Goal: Task Accomplishment & Management: Complete application form

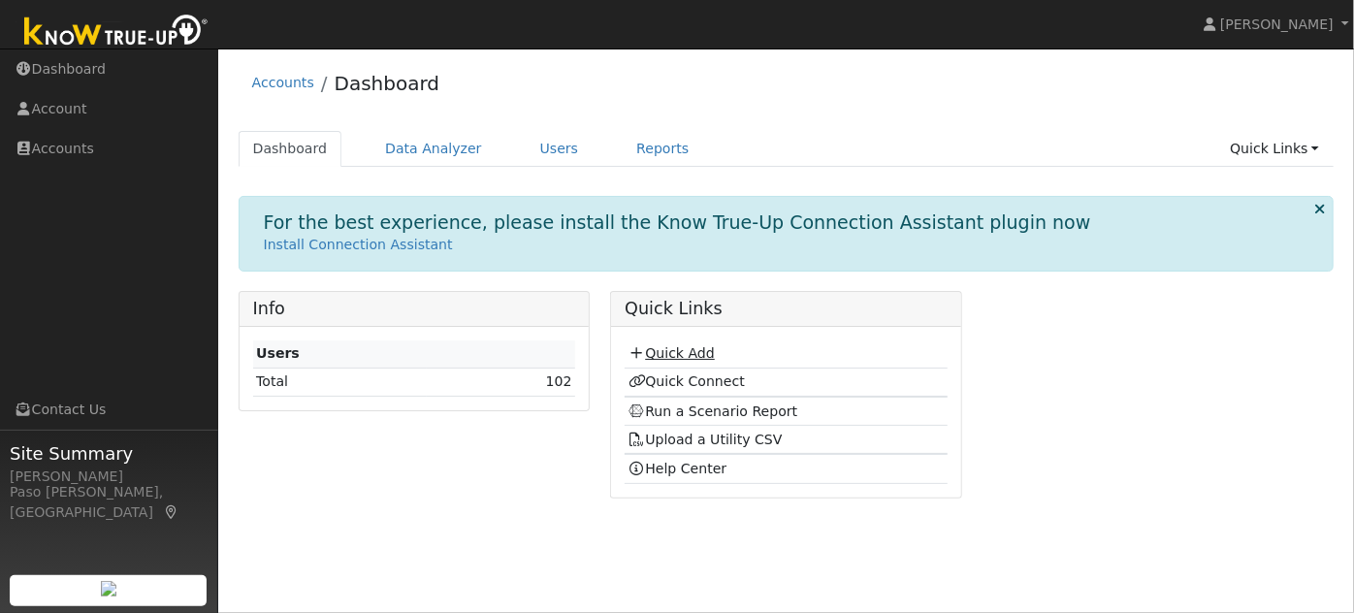
click at [655, 353] on link "Quick Add" at bounding box center [672, 353] width 86 height 16
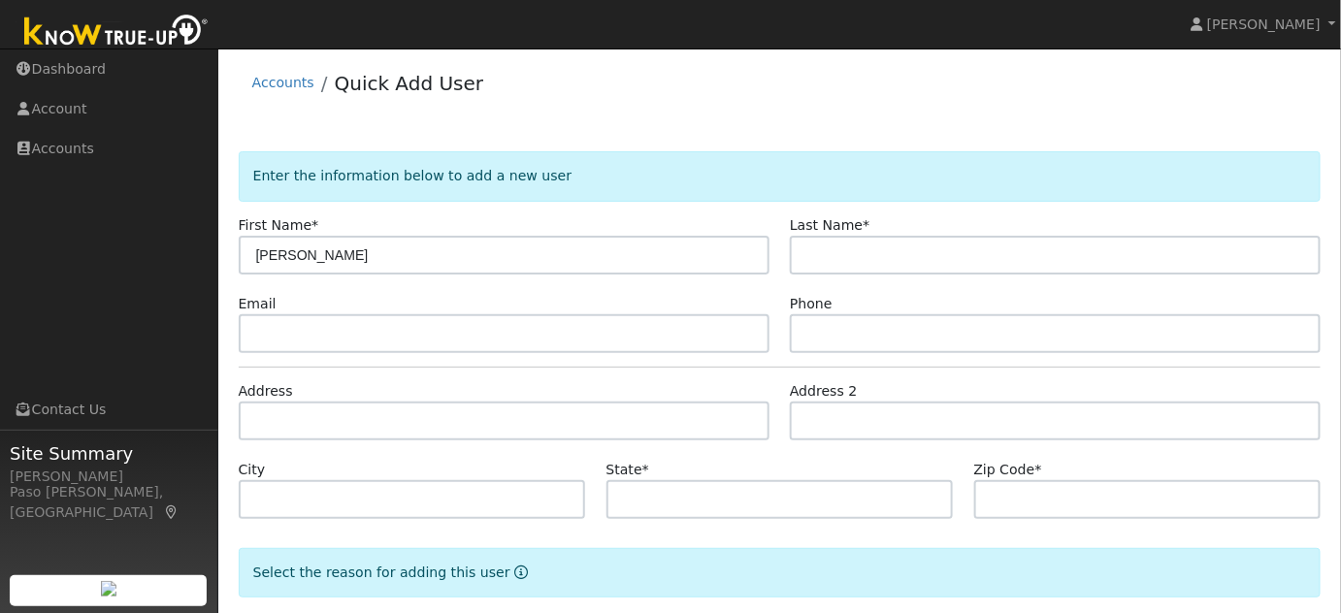
type input "Tyrone"
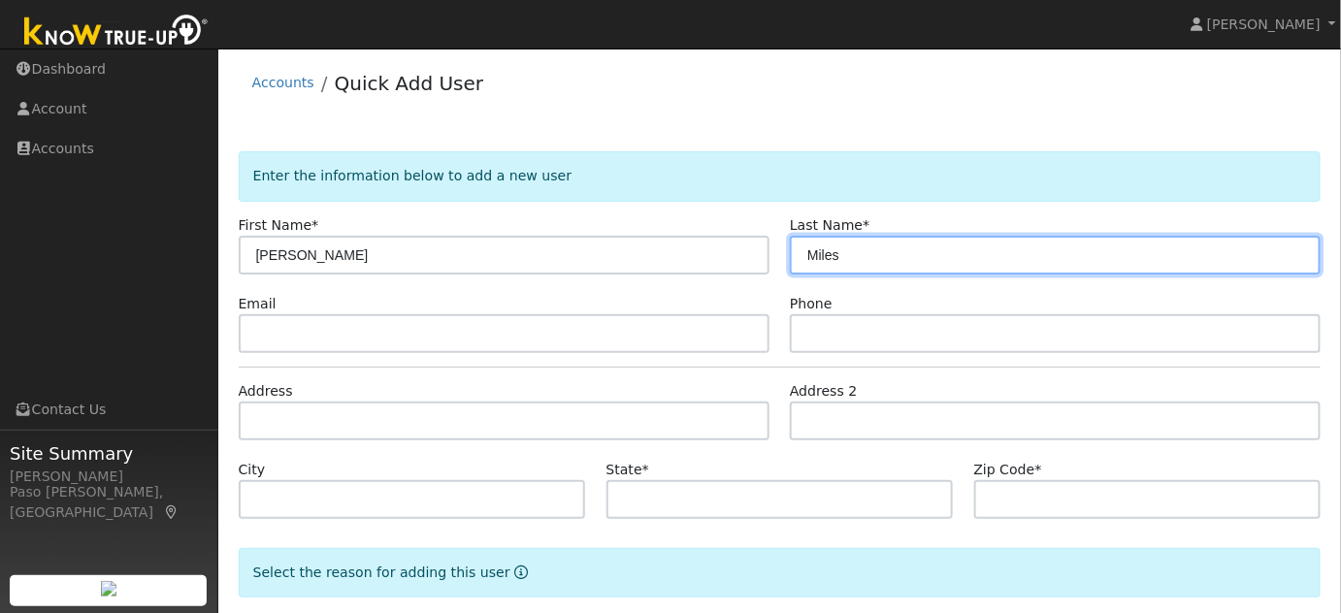
type input "Miles"
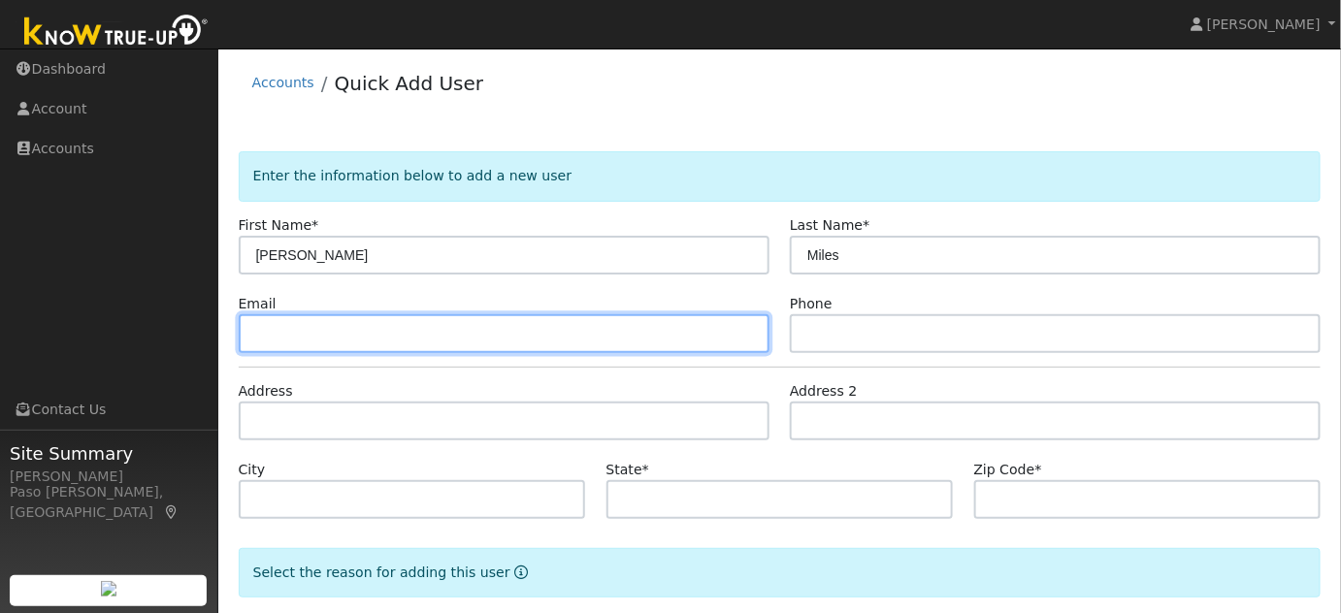
paste input "tmiles805@gmail.com"
drag, startPoint x: 470, startPoint y: 332, endPoint x: 286, endPoint y: 364, distance: 187.1
click at [286, 364] on form "Enter the information below to add a new user First Name * Tyrone Last Name * M…" at bounding box center [780, 427] width 1083 height 552
type input "t"
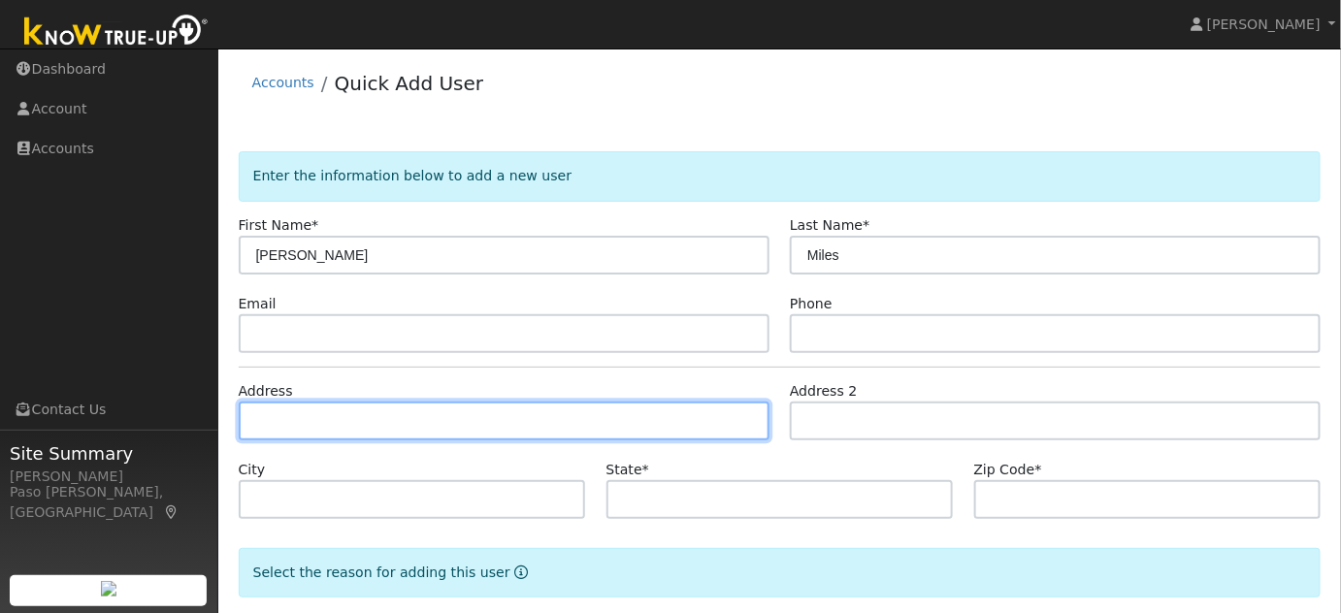
click at [284, 411] on input "text" at bounding box center [504, 421] width 531 height 39
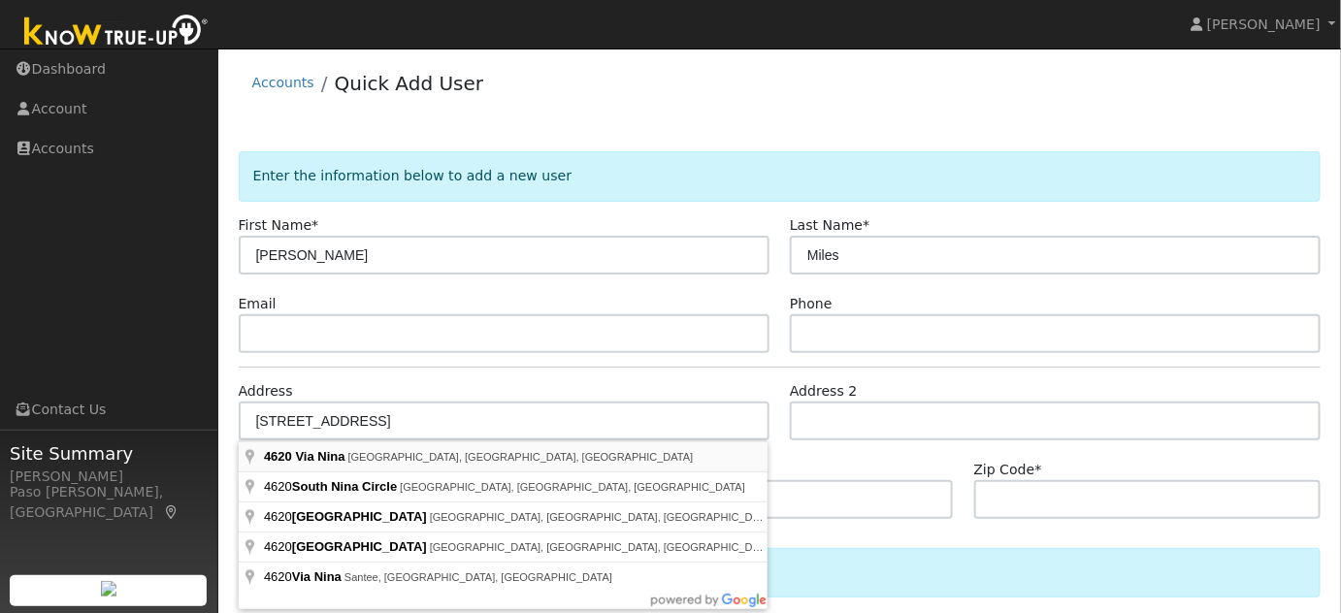
click at [327, 458] on form "Enter the information below to add a new user First Name * Tyrone Last Name * M…" at bounding box center [780, 427] width 1083 height 552
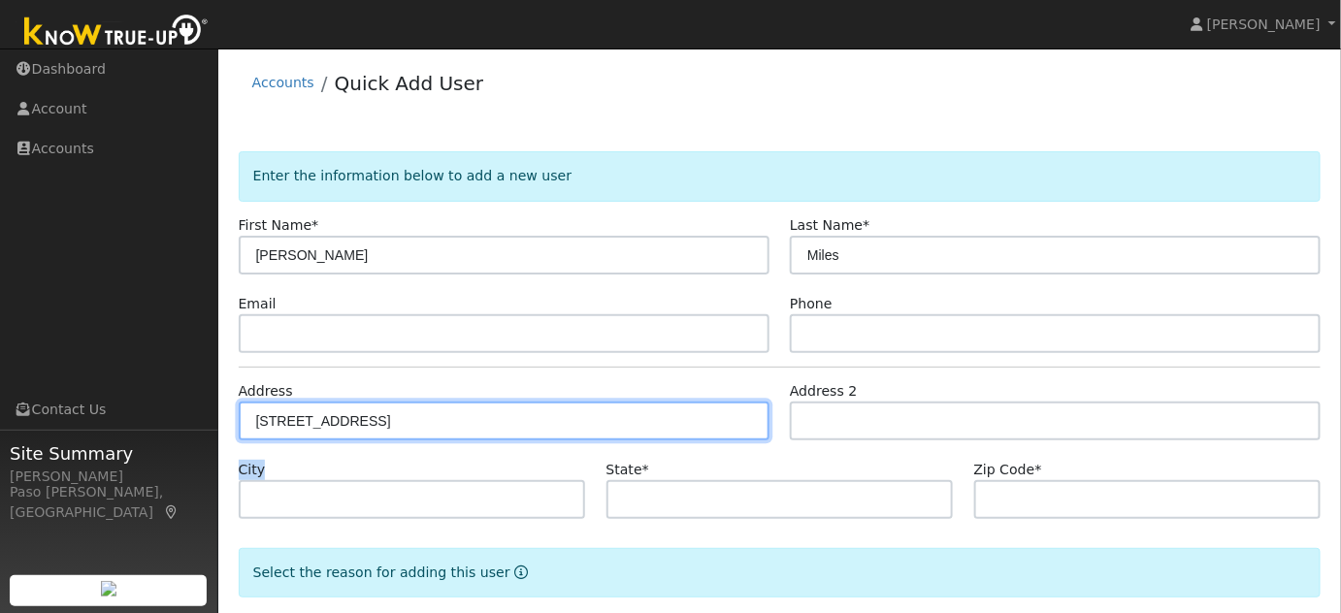
type input "4620 Via Nina"
type input "Santa Maria"
type input "CA"
type input "93455"
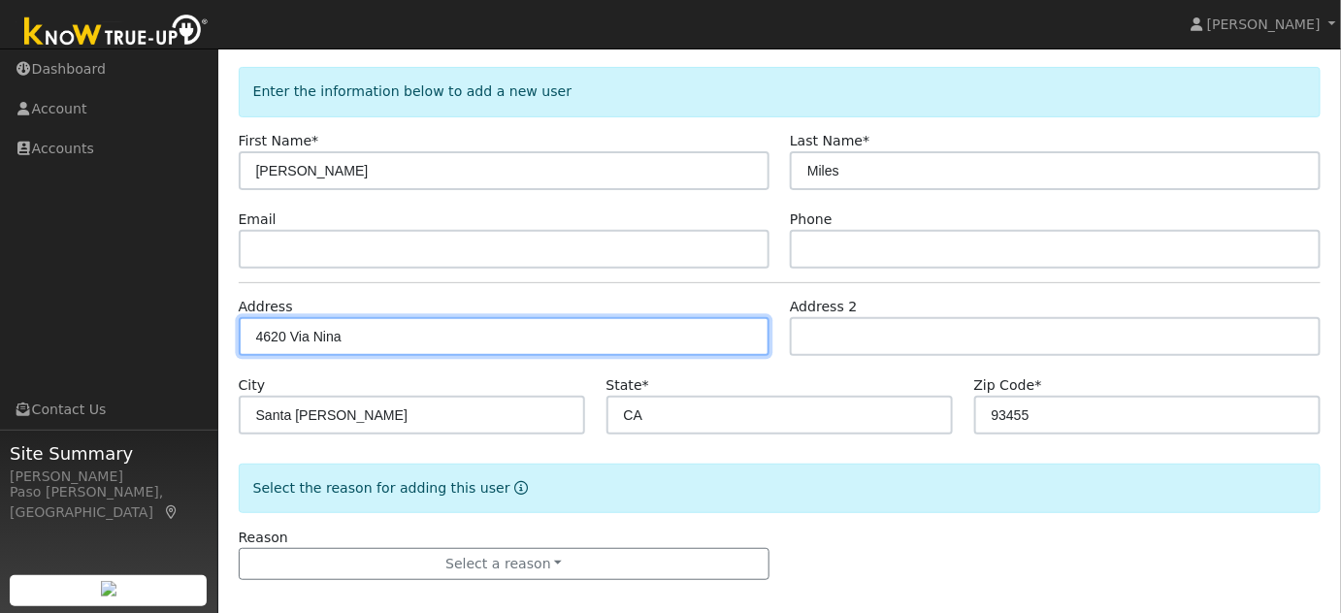
scroll to position [98, 0]
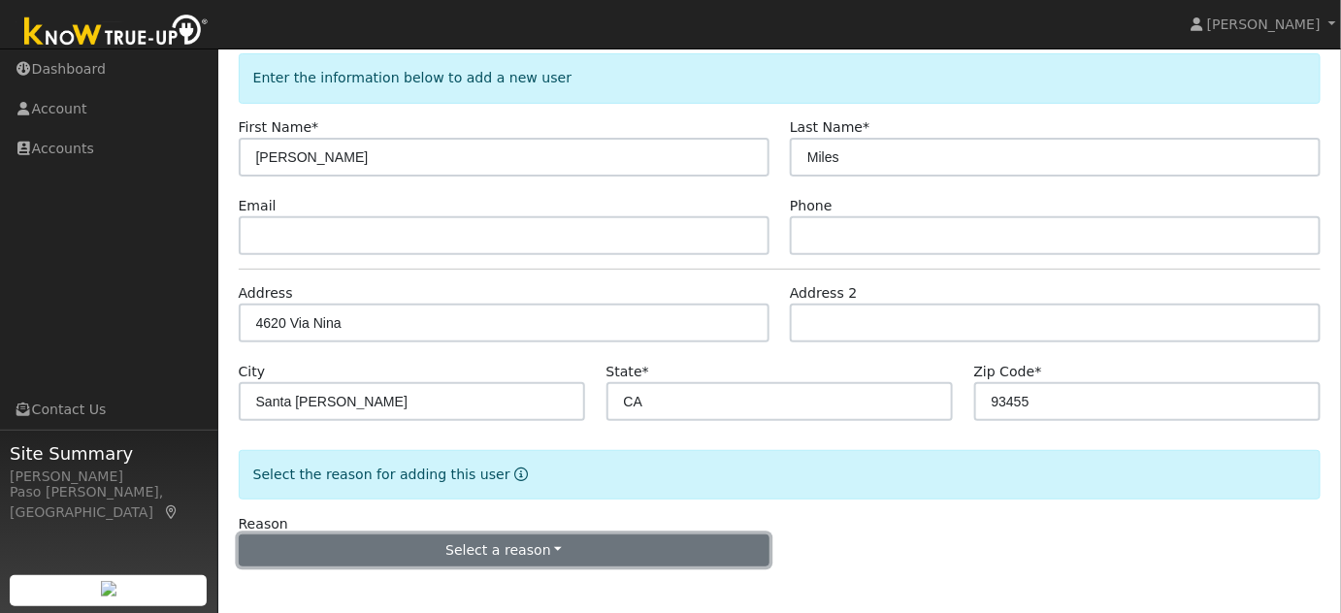
click at [657, 557] on button "Select a reason" at bounding box center [504, 550] width 531 height 33
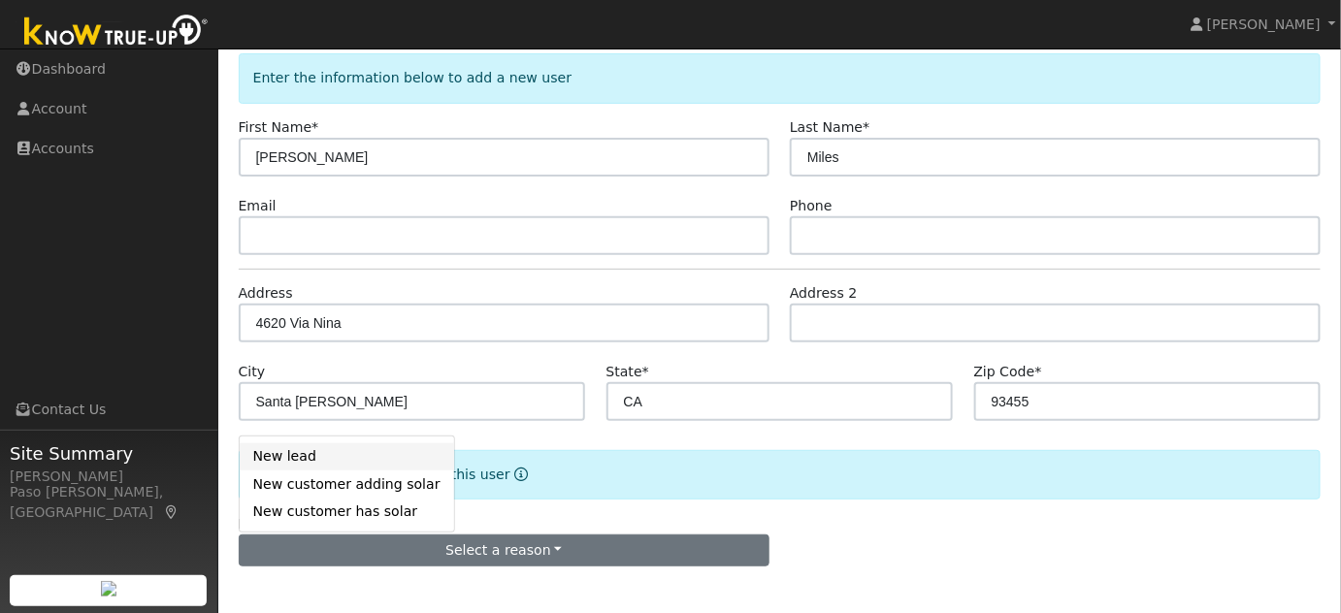
click at [282, 459] on link "New lead" at bounding box center [347, 456] width 214 height 27
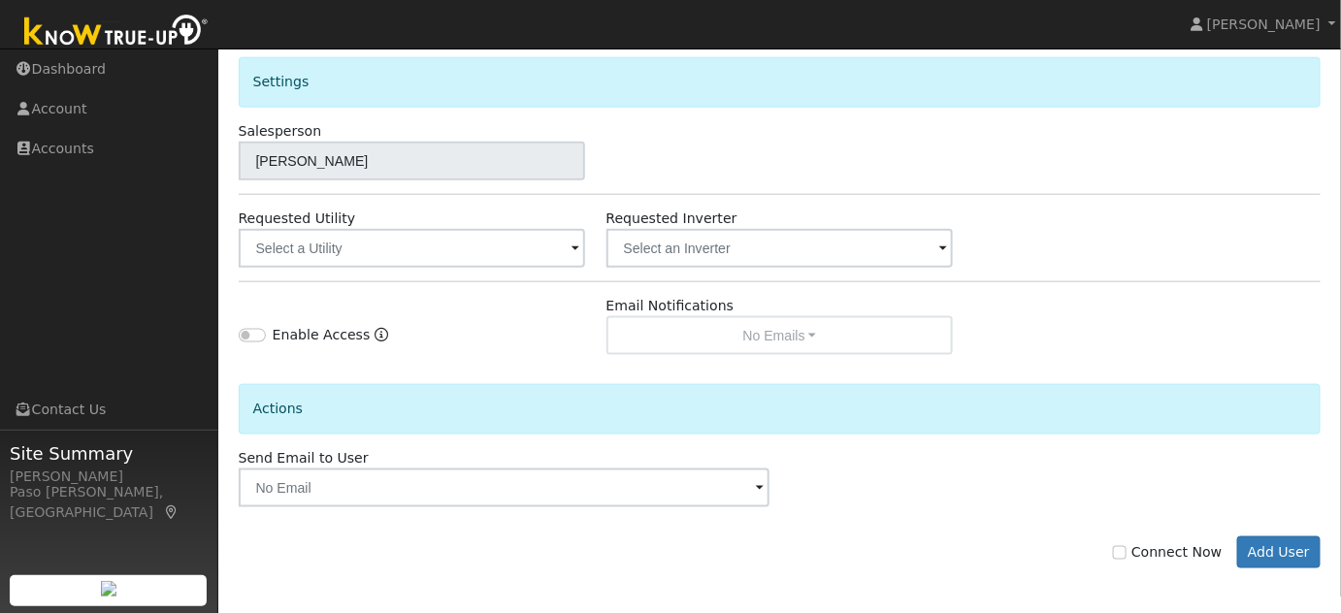
scroll to position [637, 0]
click at [1126, 554] on input "Connect Now" at bounding box center [1120, 552] width 14 height 14
checkbox input "true"
click at [1251, 547] on button "Add User" at bounding box center [1279, 551] width 84 height 33
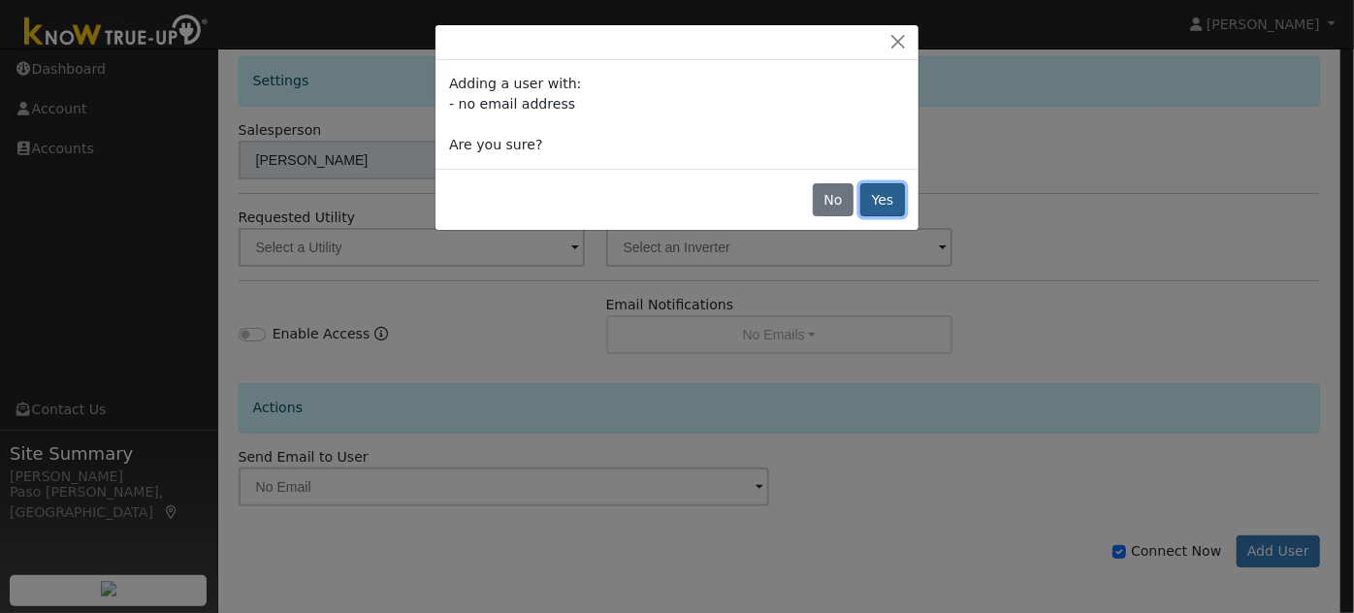
click at [897, 194] on button "Yes" at bounding box center [882, 199] width 45 height 33
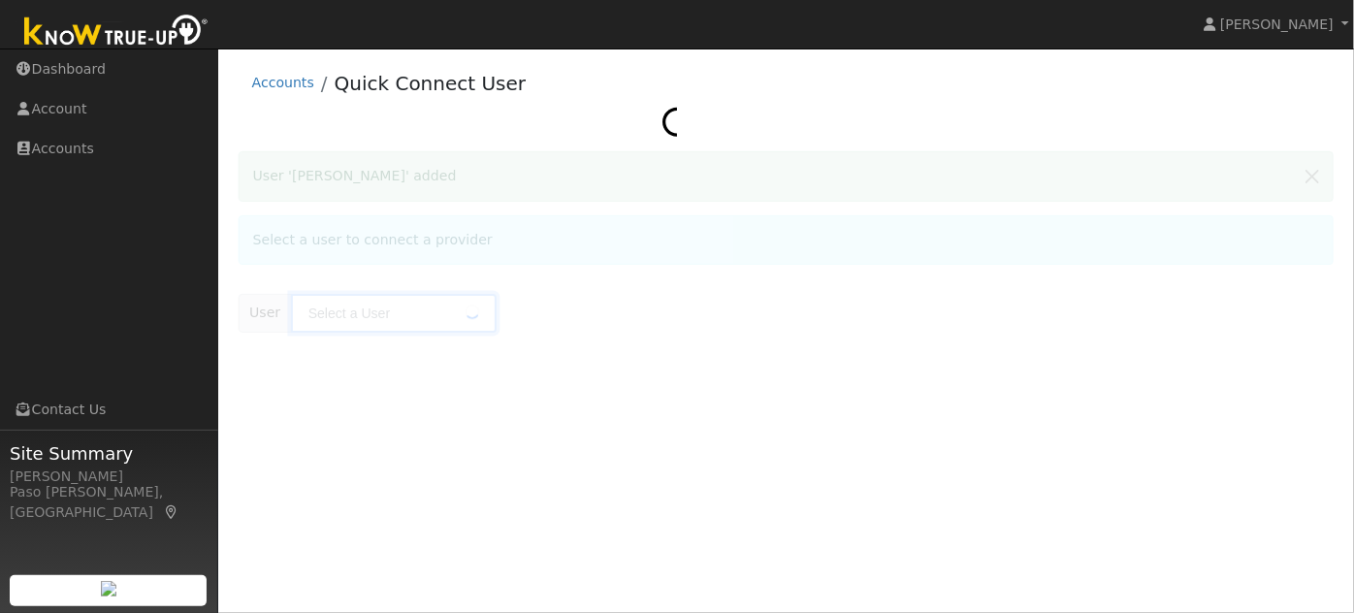
type input "[PERSON_NAME]"
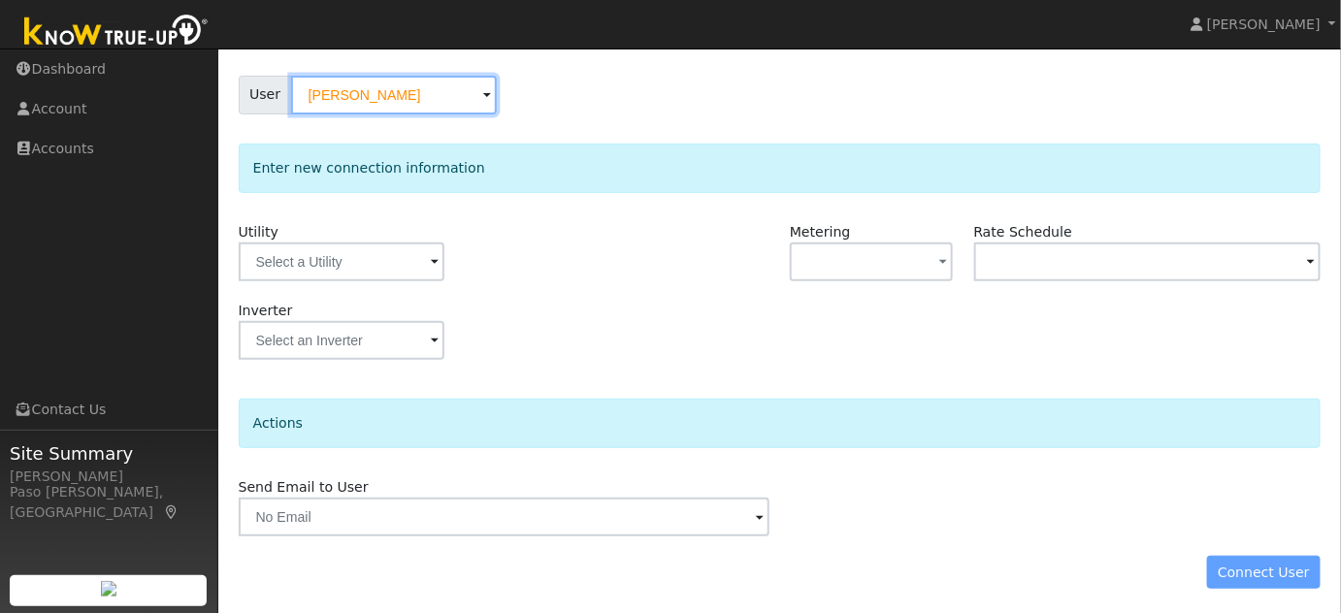
scroll to position [157, 0]
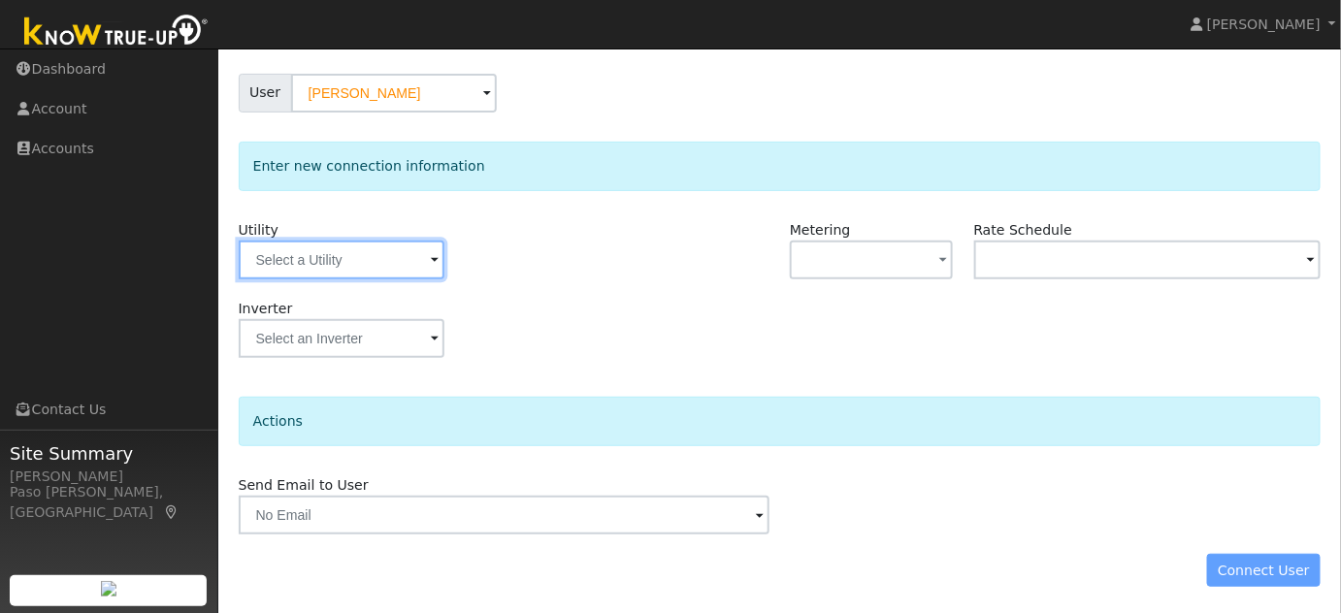
click at [405, 259] on input "text" at bounding box center [342, 260] width 206 height 39
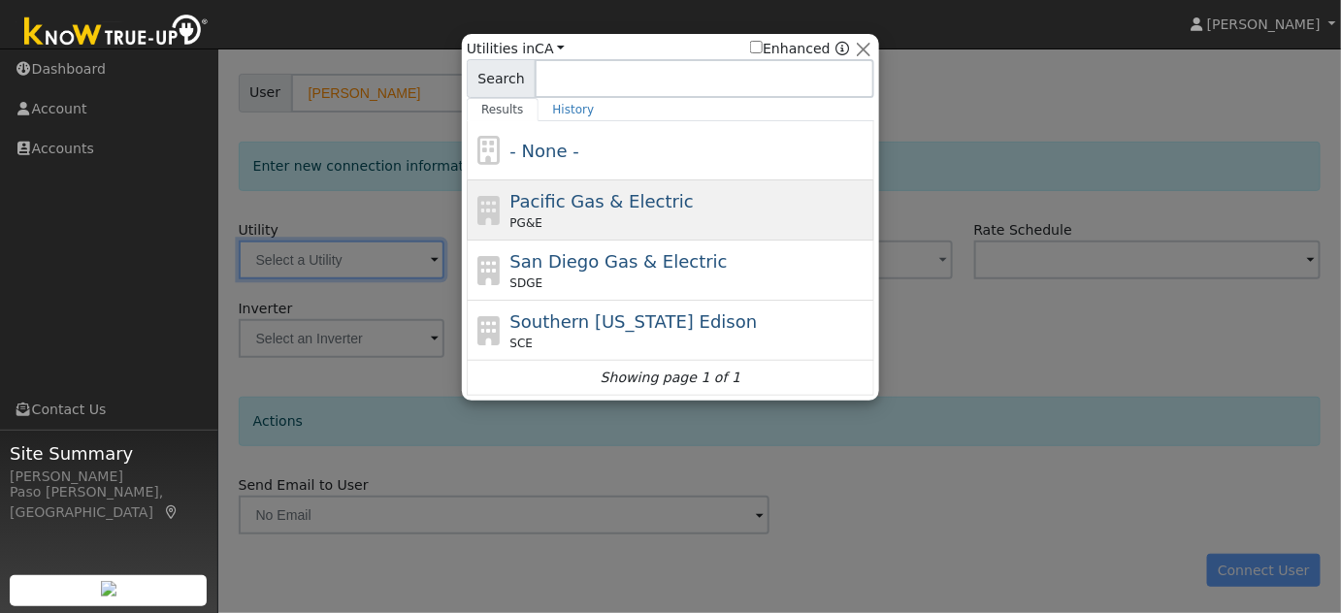
click at [615, 198] on span "Pacific Gas & Electric" at bounding box center [601, 201] width 183 height 20
type input "PG&E"
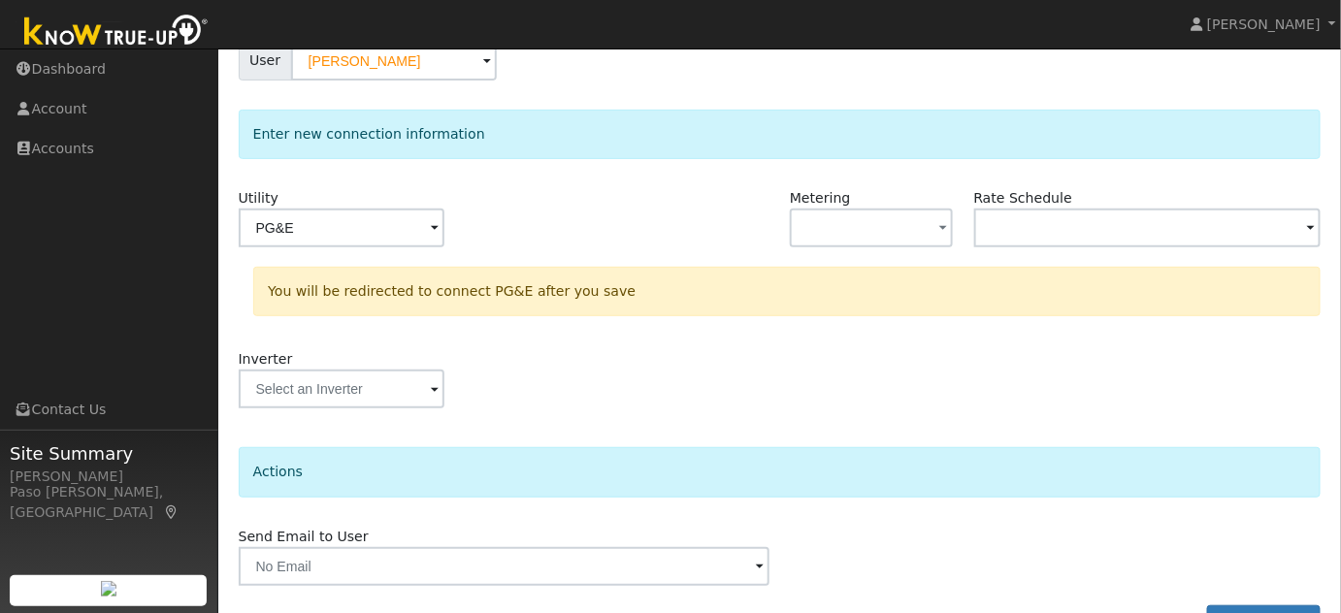
scroll to position [241, 0]
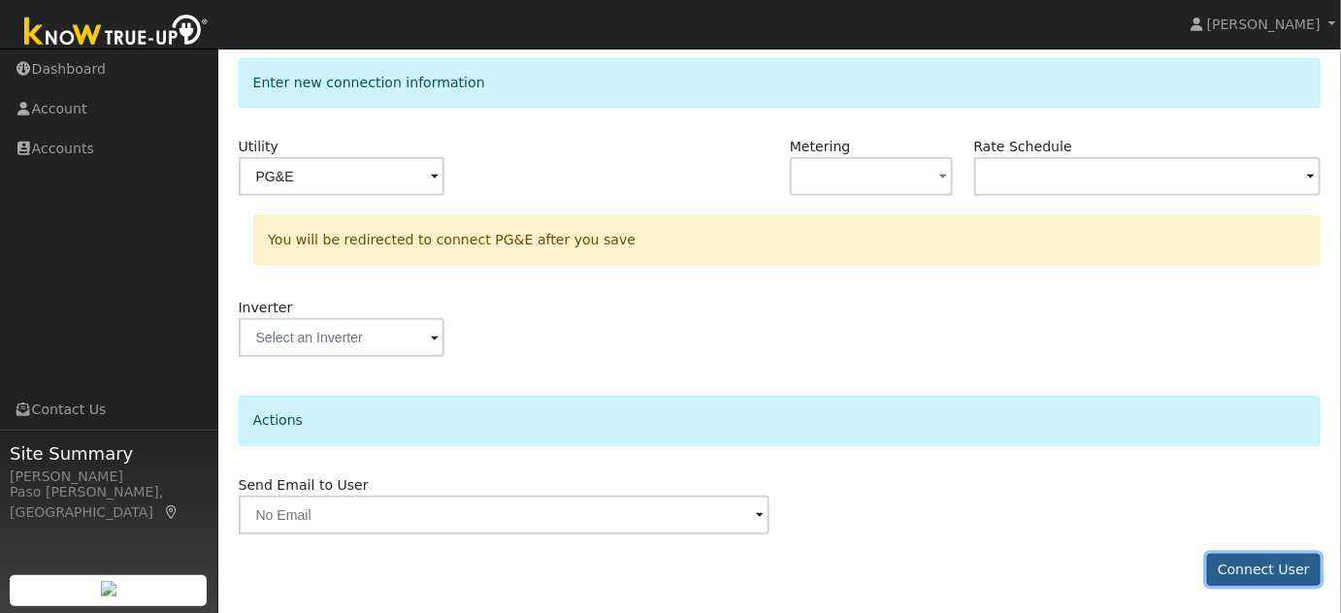
click at [1279, 569] on button "Connect User" at bounding box center [1264, 570] width 114 height 33
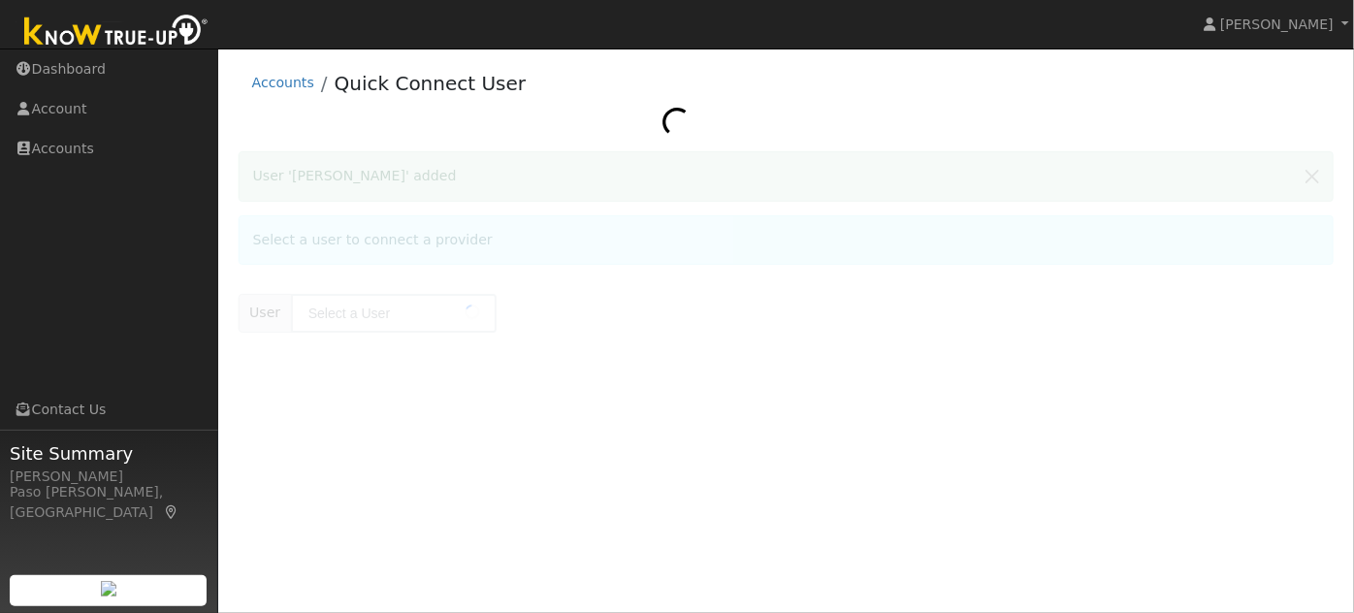
type input "Tyrone Miles"
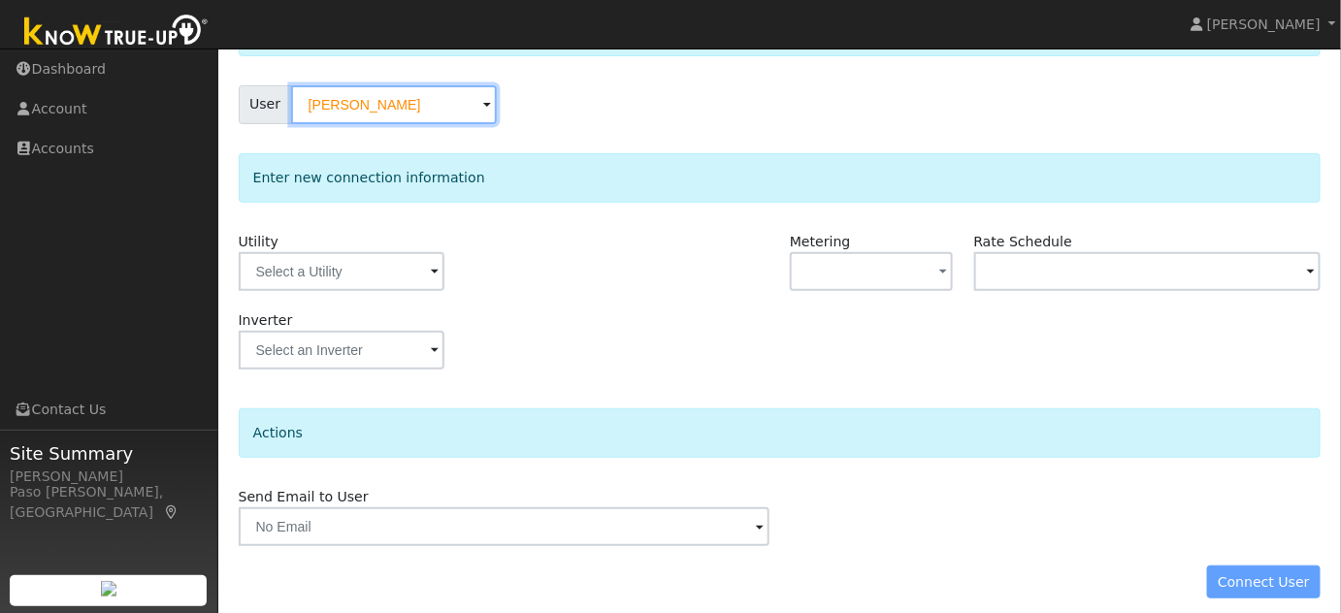
scroll to position [157, 0]
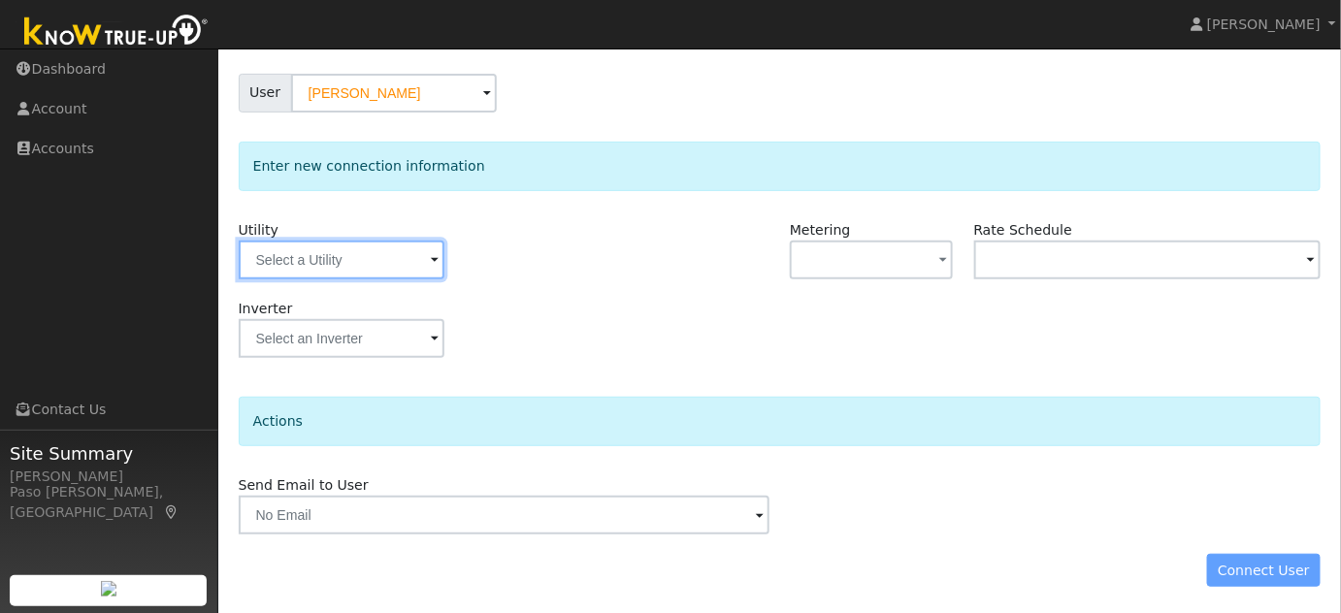
click at [405, 257] on input "text" at bounding box center [342, 260] width 206 height 39
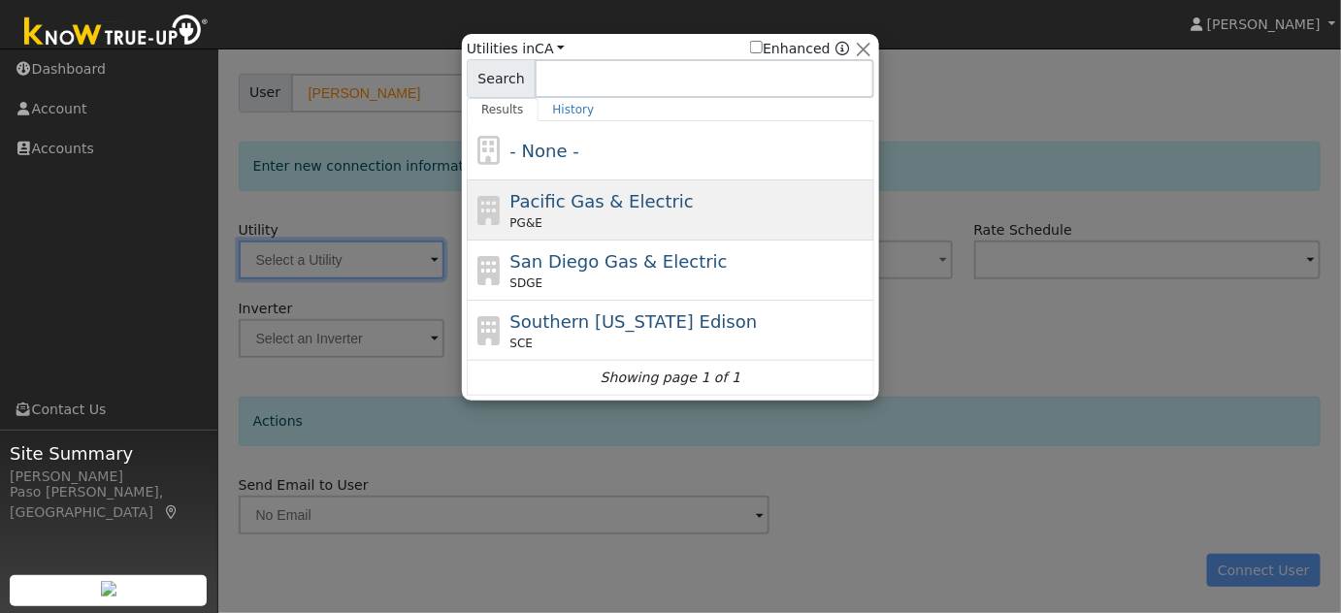
click at [582, 204] on span "Pacific Gas & Electric" at bounding box center [601, 201] width 183 height 20
type input "PG&E"
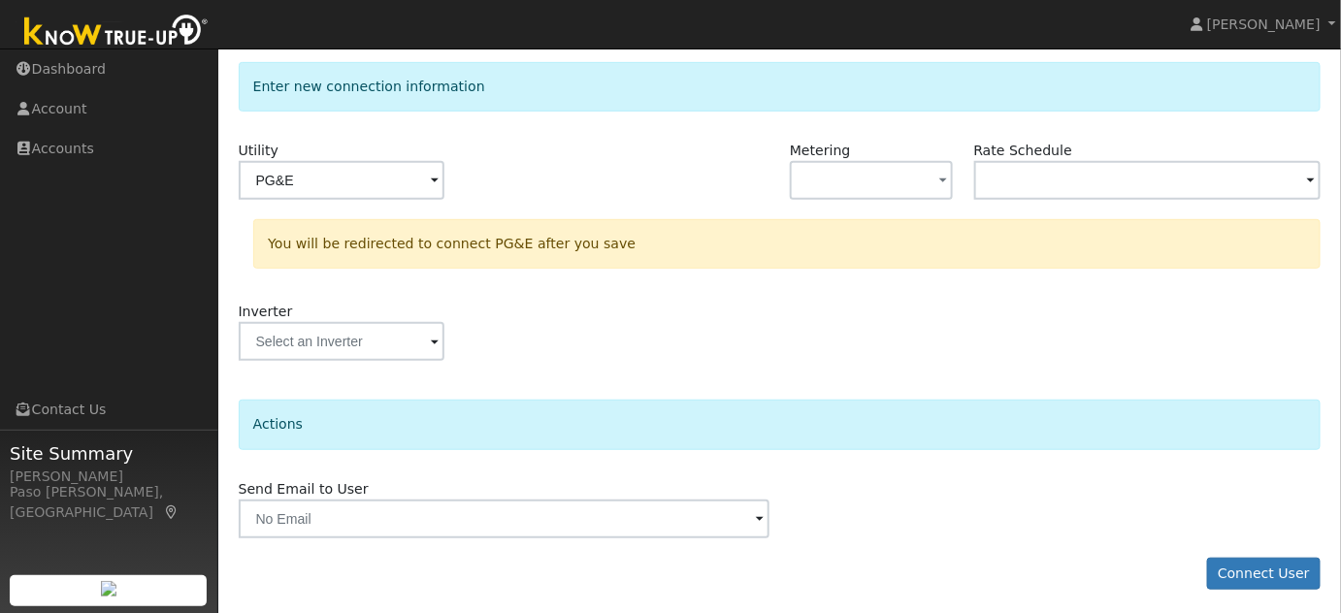
scroll to position [241, 0]
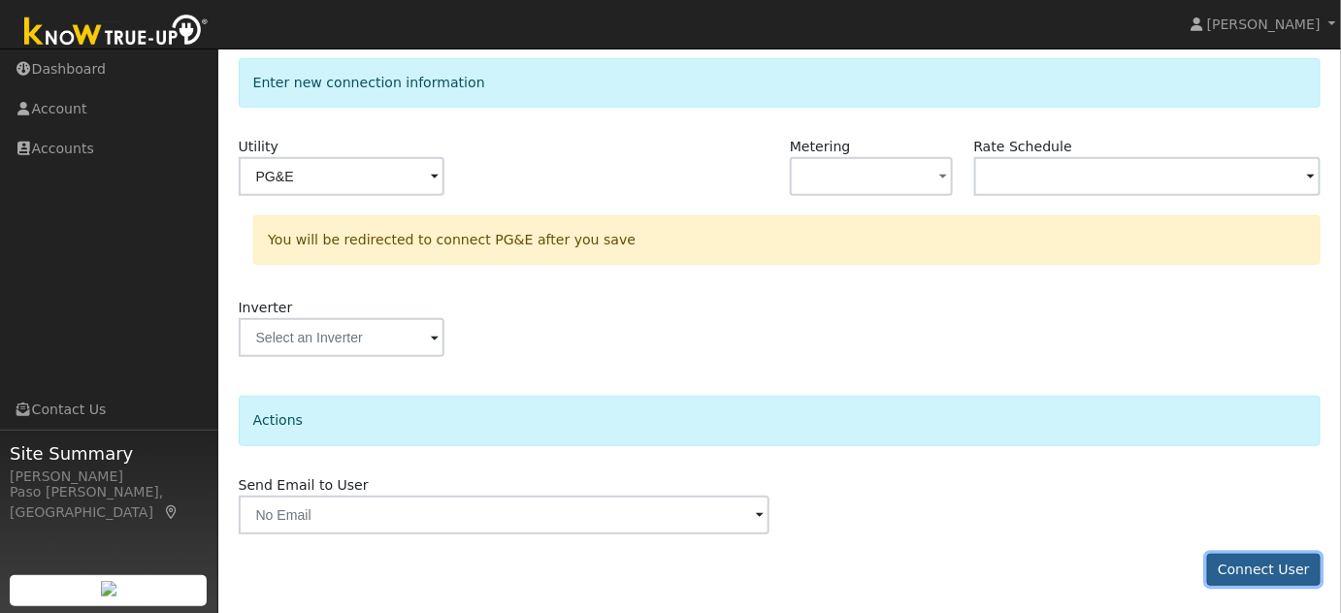
click at [1273, 563] on button "Connect User" at bounding box center [1264, 570] width 114 height 33
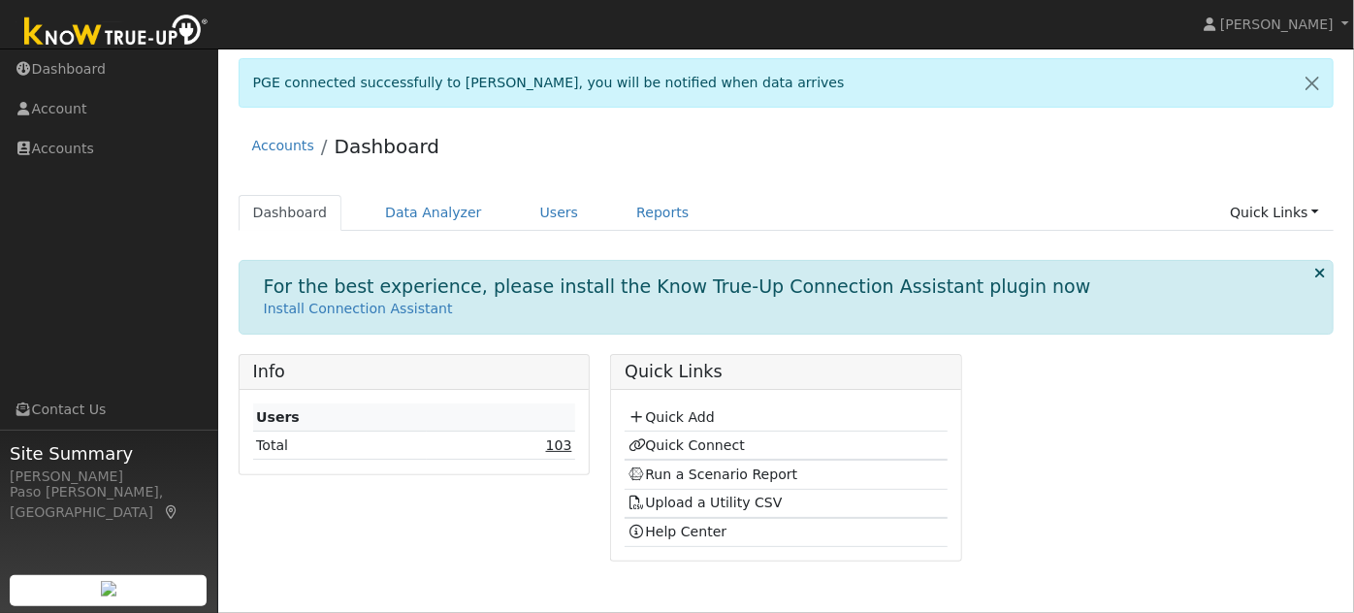
click at [562, 449] on link "103" at bounding box center [559, 445] width 26 height 16
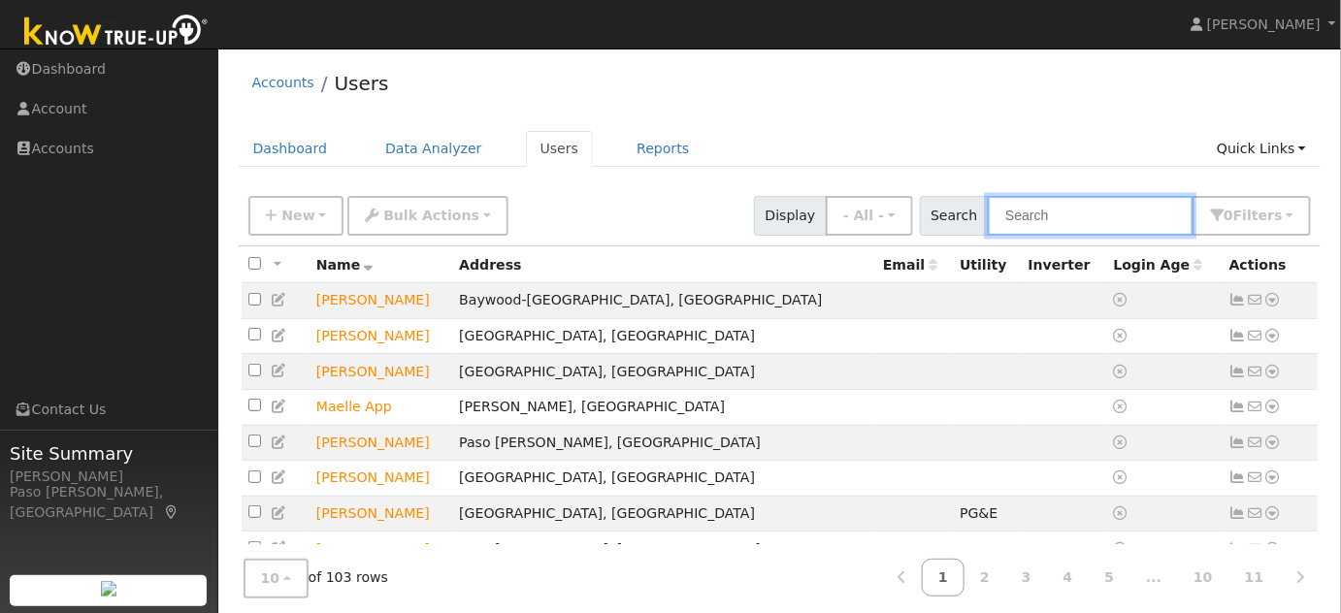
click at [1084, 213] on input "text" at bounding box center [1091, 216] width 206 height 40
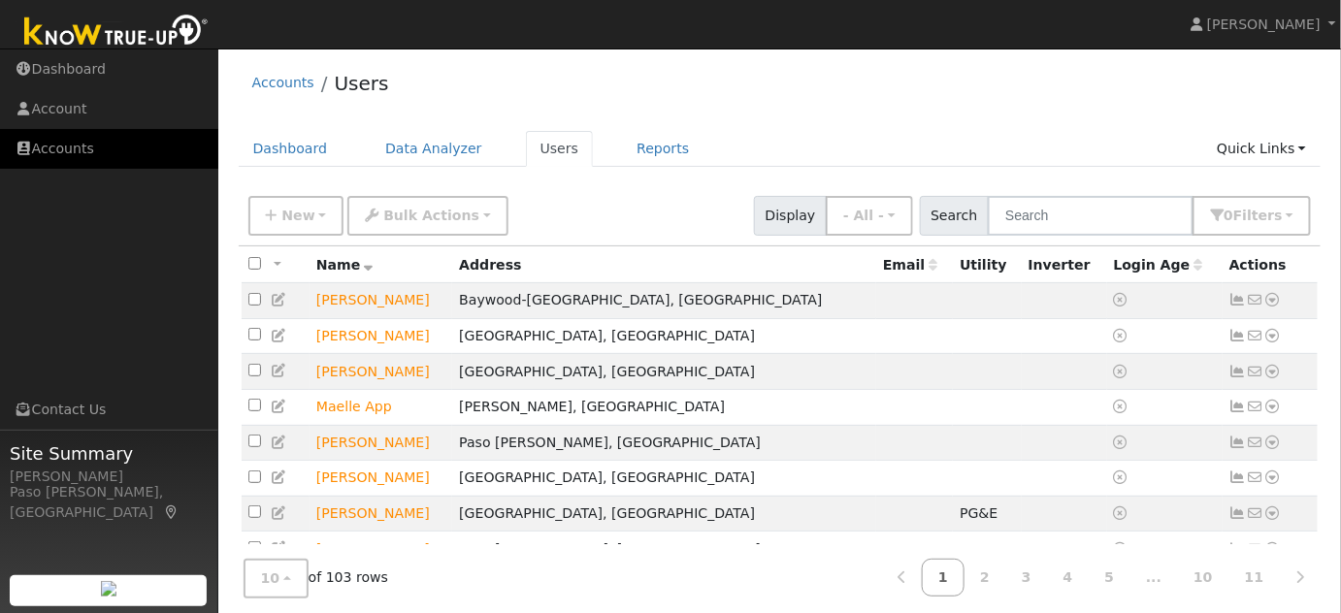
click at [48, 164] on link "Accounts" at bounding box center [109, 149] width 218 height 40
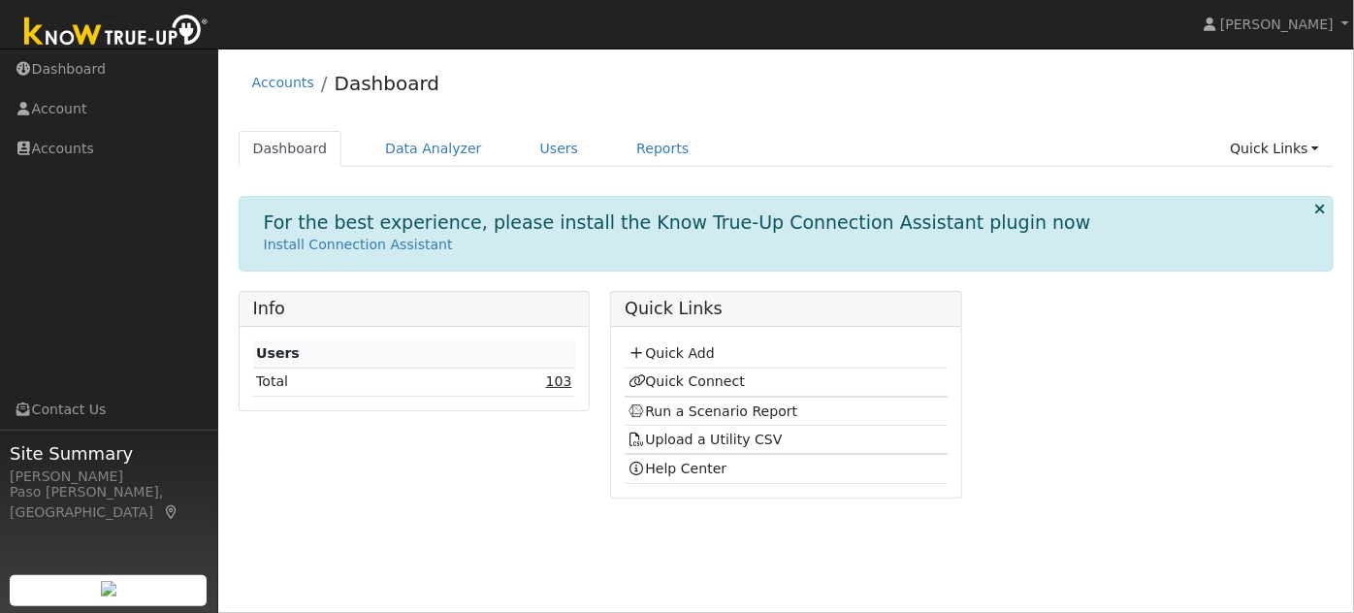
click at [564, 377] on link "103" at bounding box center [559, 381] width 26 height 16
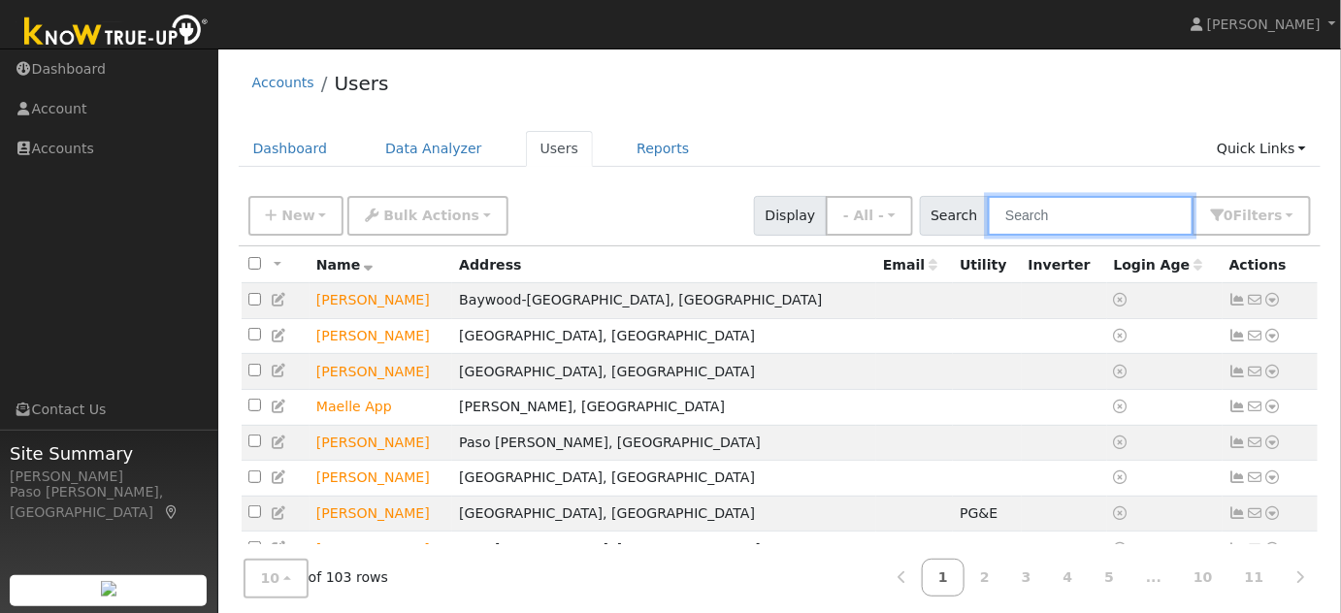
click at [1064, 214] on input "text" at bounding box center [1091, 216] width 206 height 40
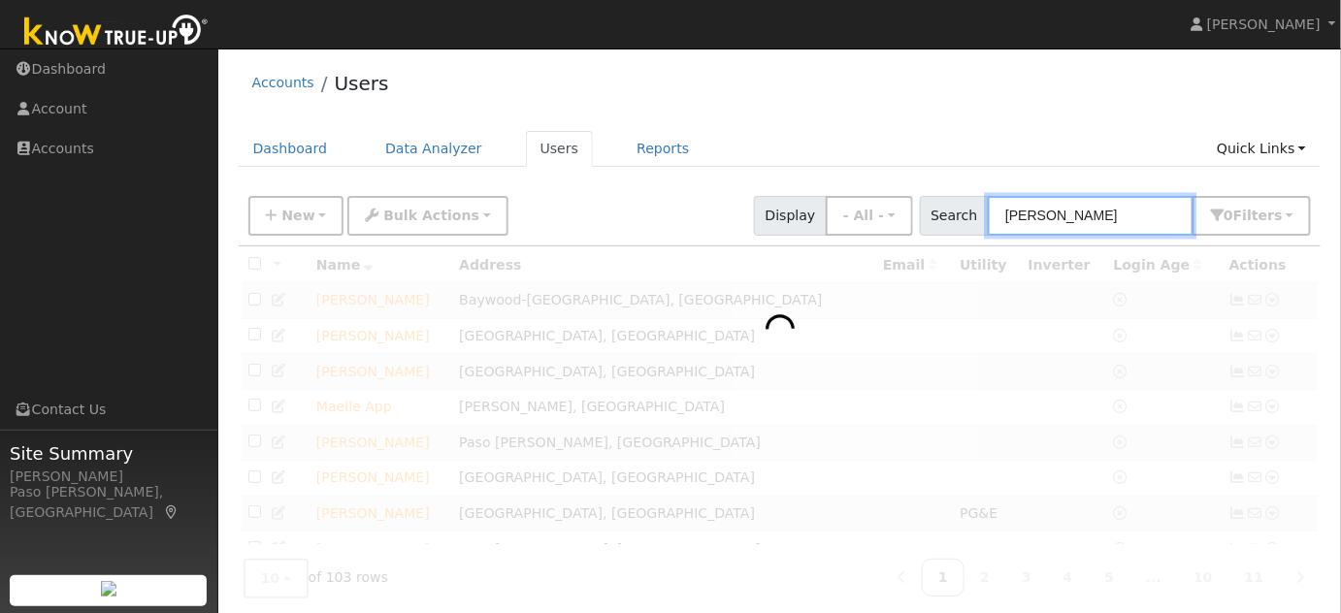
type input "[PERSON_NAME]"
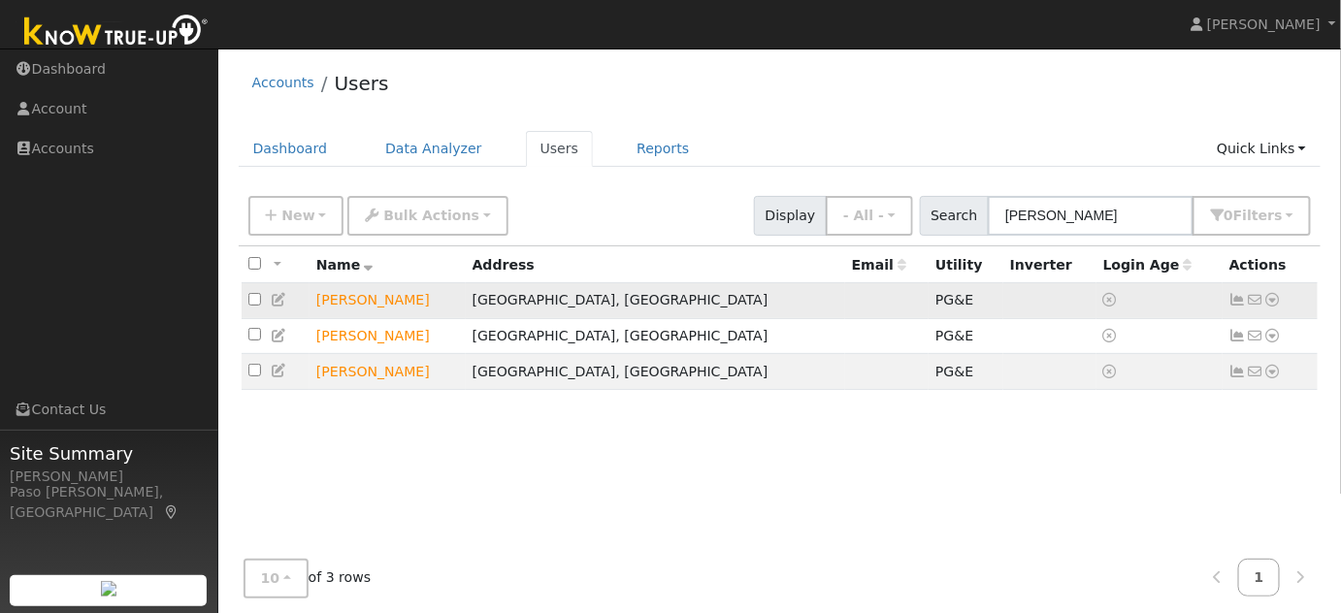
click at [1275, 298] on icon at bounding box center [1272, 300] width 17 height 14
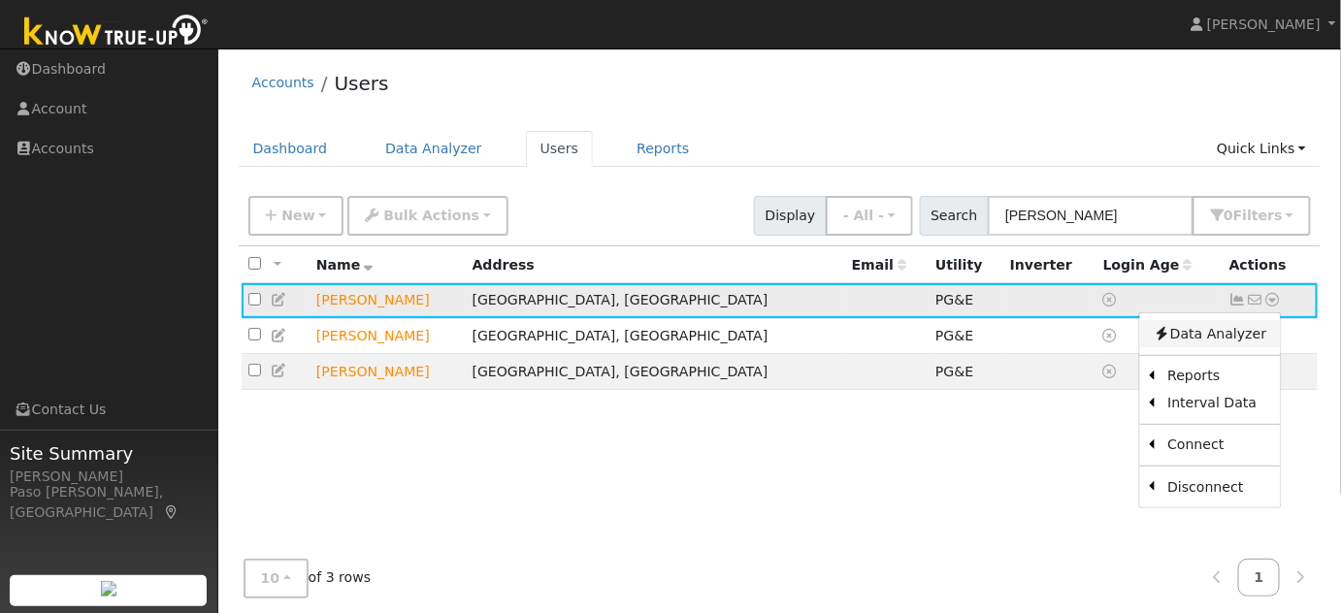
click at [1230, 337] on link "Data Analyzer" at bounding box center [1209, 333] width 141 height 27
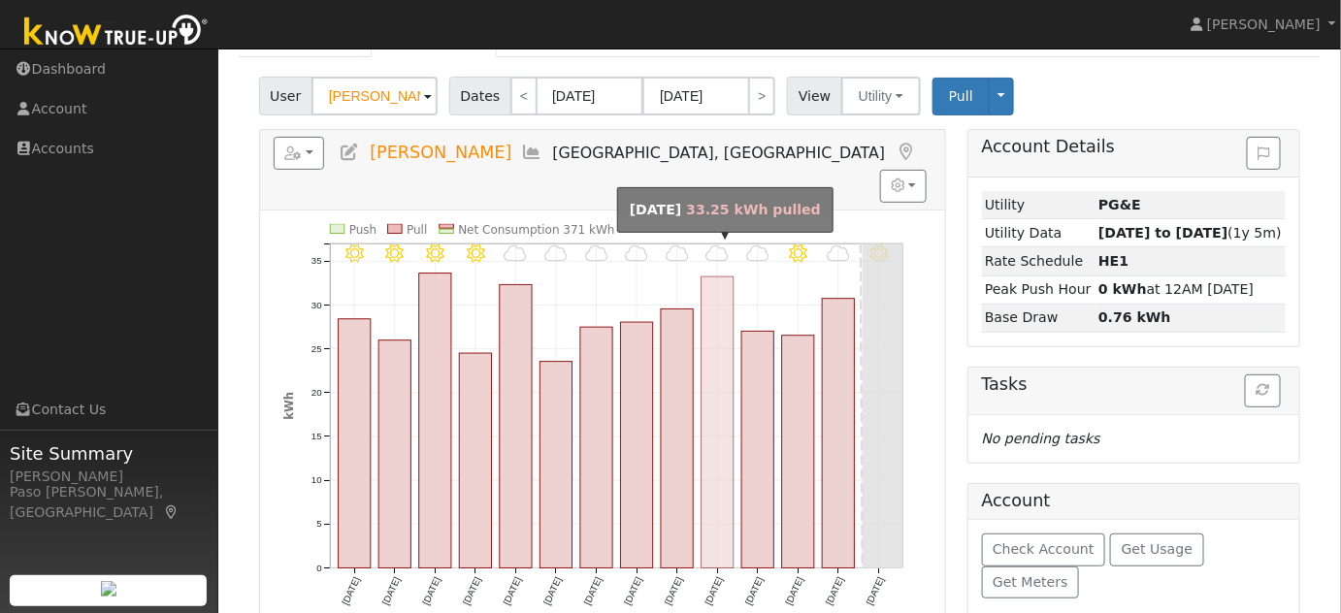
scroll to position [111, 0]
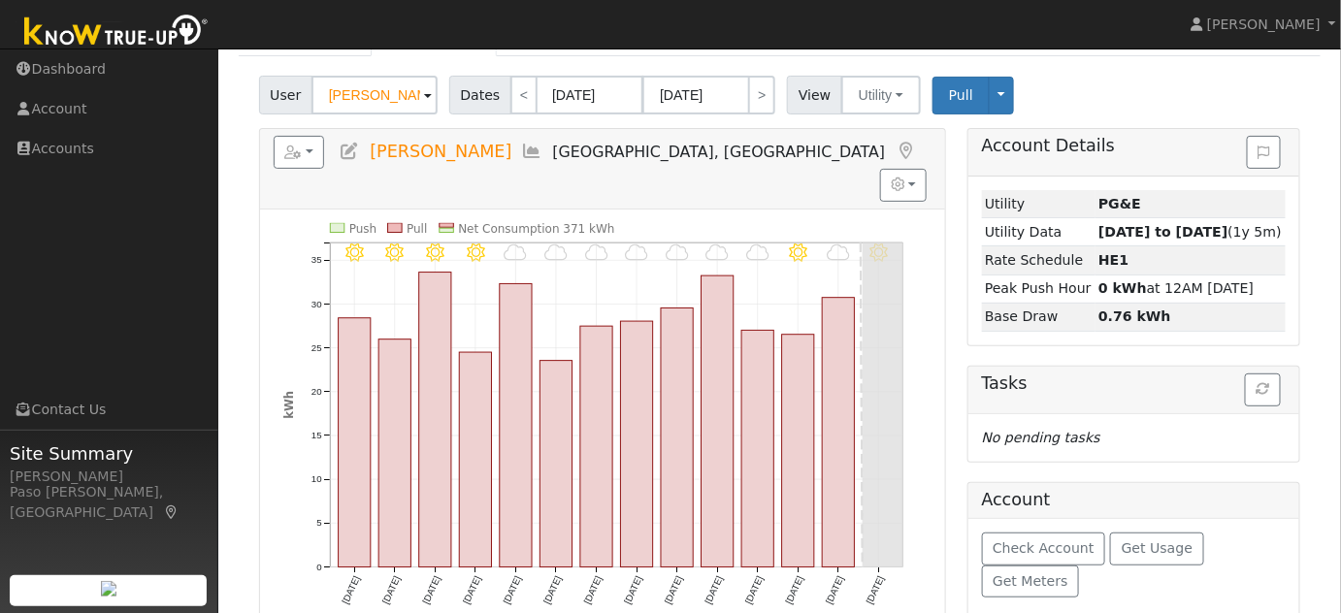
click at [894, 145] on icon at bounding box center [904, 151] width 21 height 17
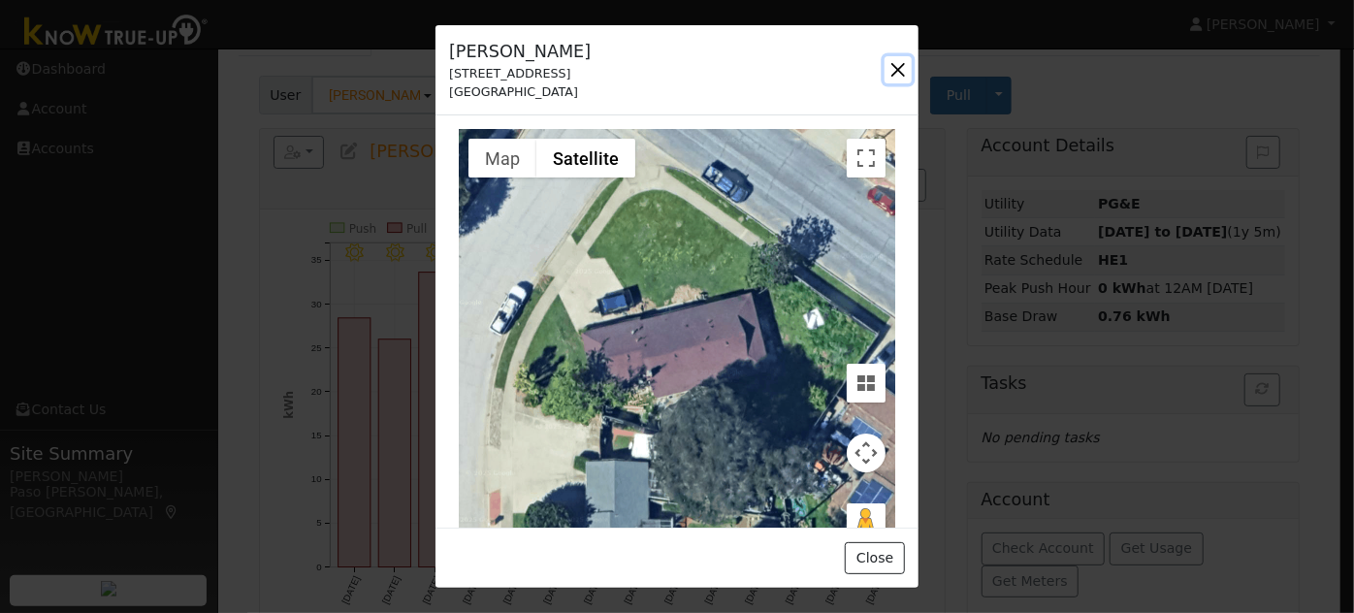
click at [900, 63] on button "button" at bounding box center [898, 69] width 27 height 27
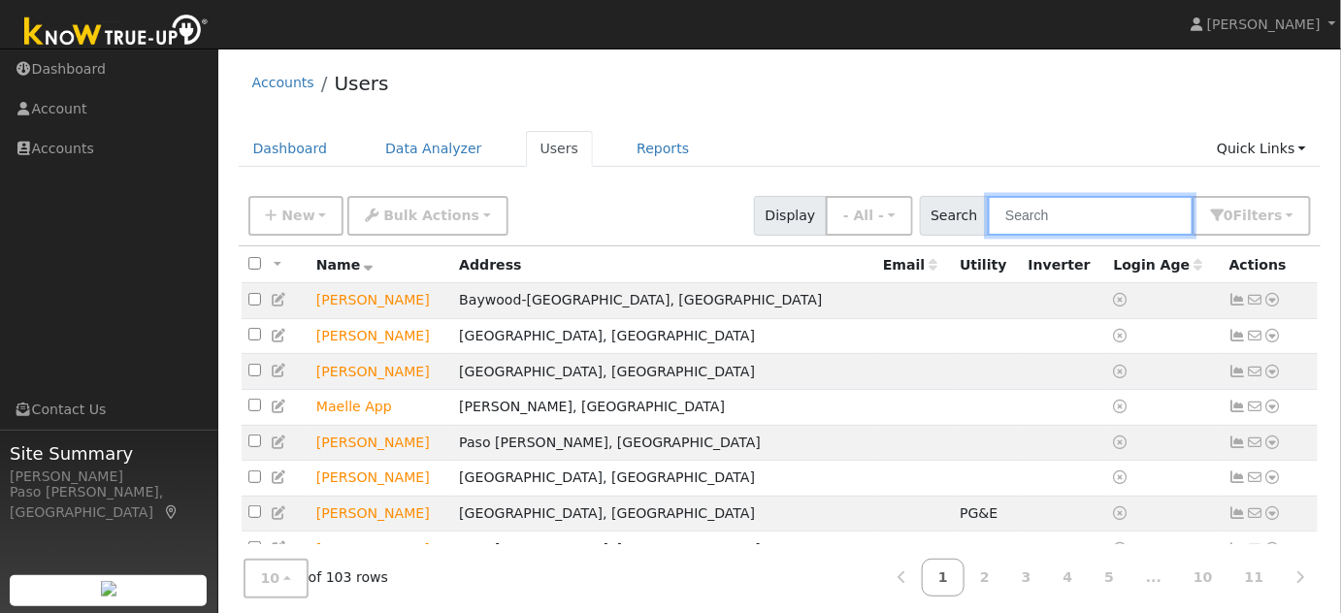
click at [1075, 232] on input "text" at bounding box center [1091, 216] width 206 height 40
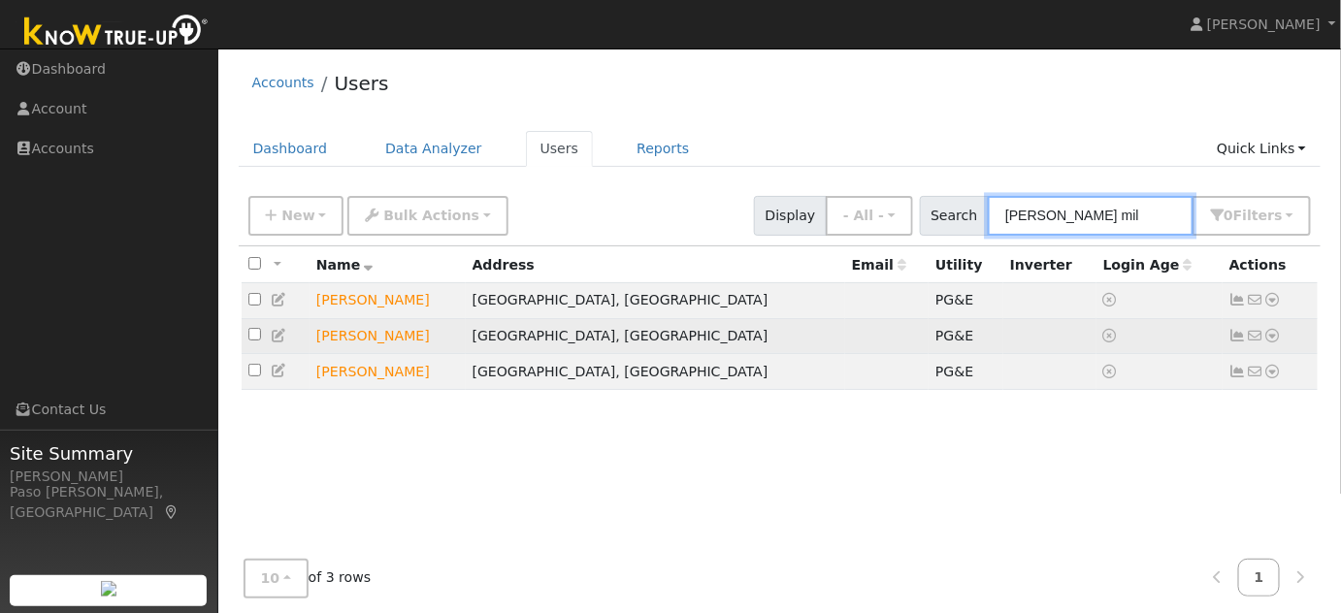
type input "tyrone mil"
click at [1275, 338] on icon at bounding box center [1272, 336] width 17 height 14
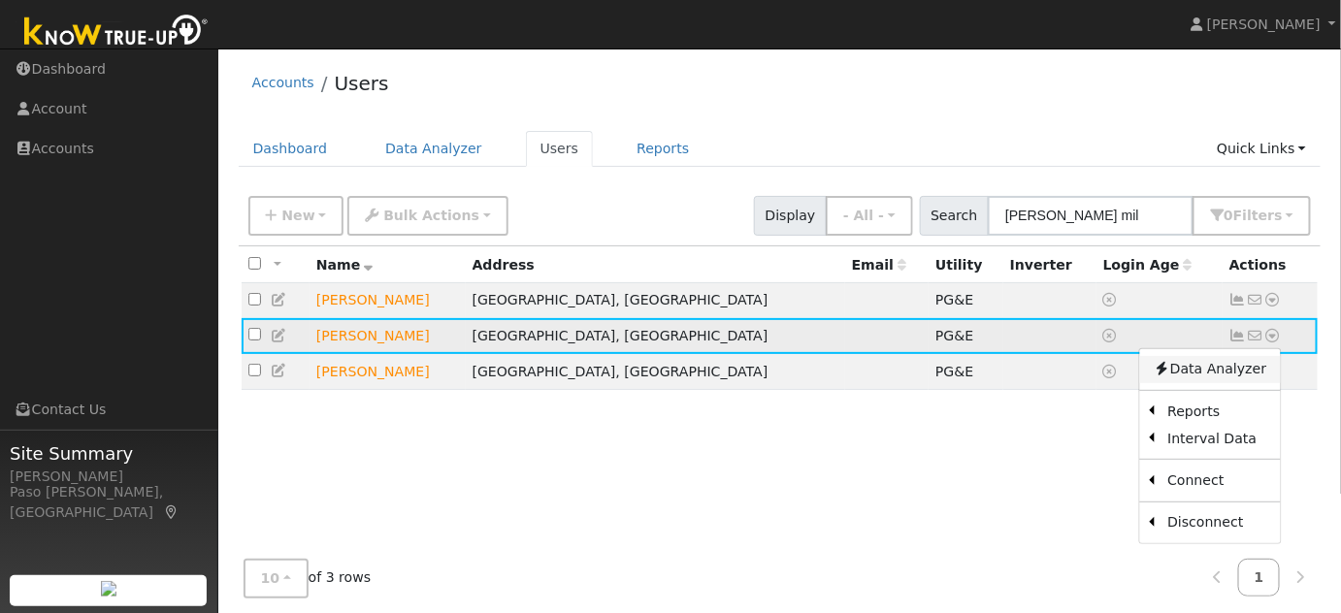
click at [1225, 367] on link "Data Analyzer" at bounding box center [1209, 369] width 141 height 27
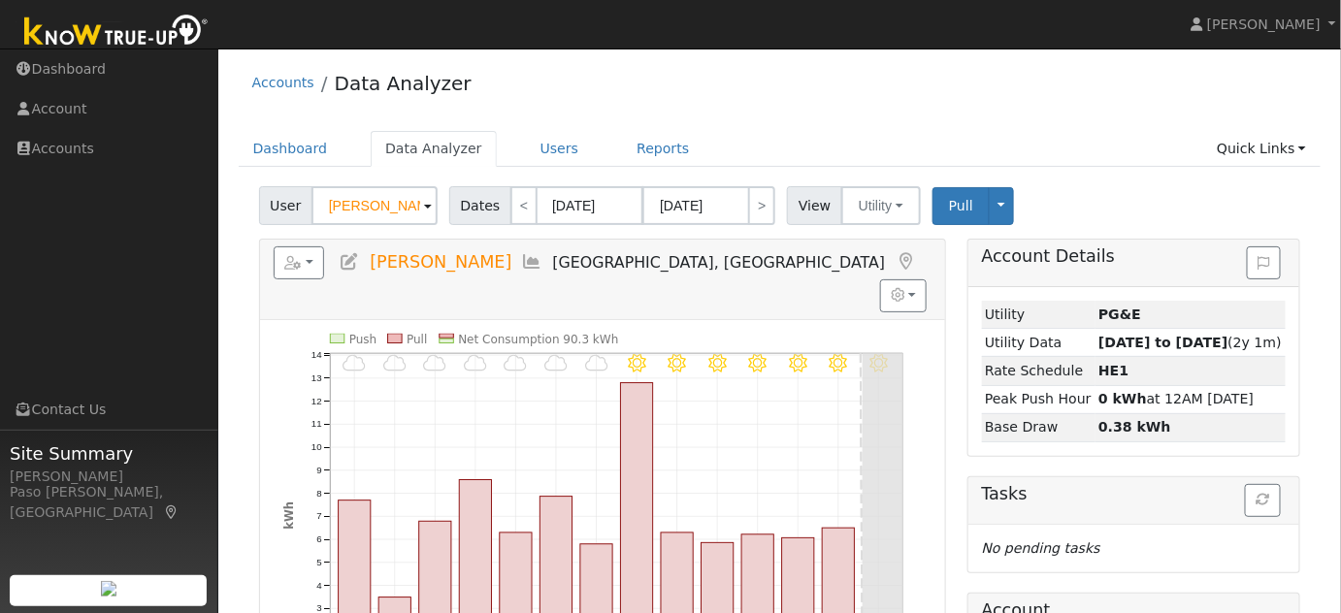
click at [894, 257] on icon at bounding box center [904, 261] width 21 height 17
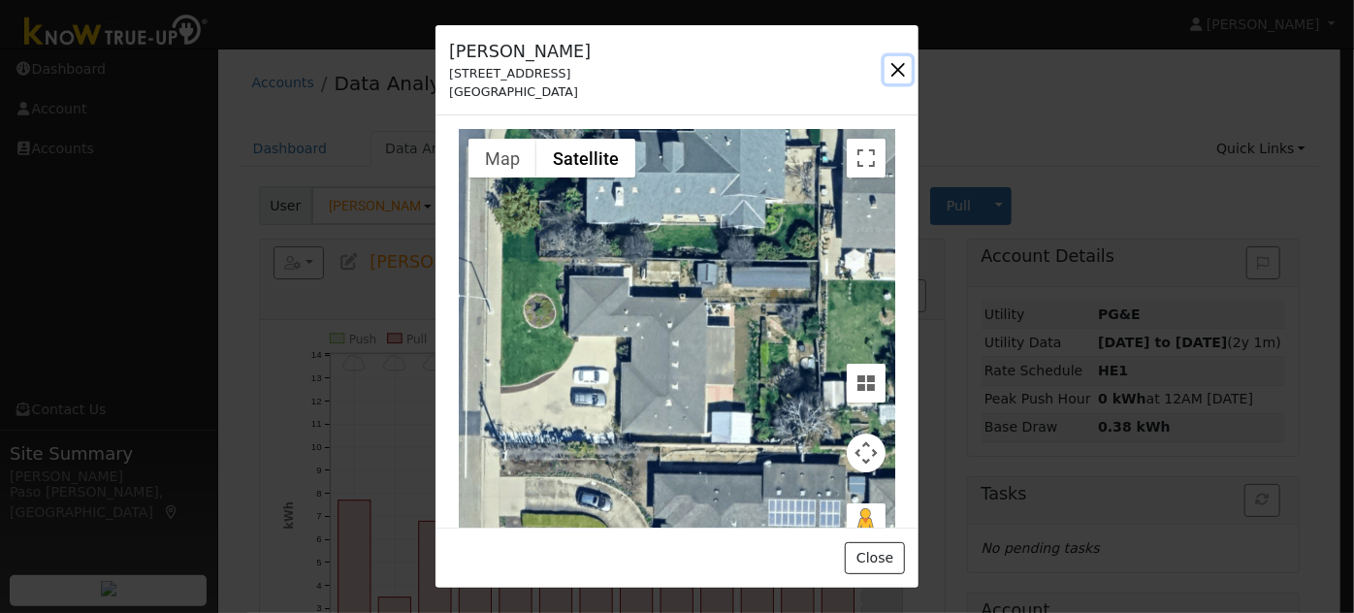
click at [892, 63] on button "button" at bounding box center [898, 69] width 27 height 27
click at [892, 63] on div "Accounts Data Analyzer" at bounding box center [780, 87] width 1083 height 59
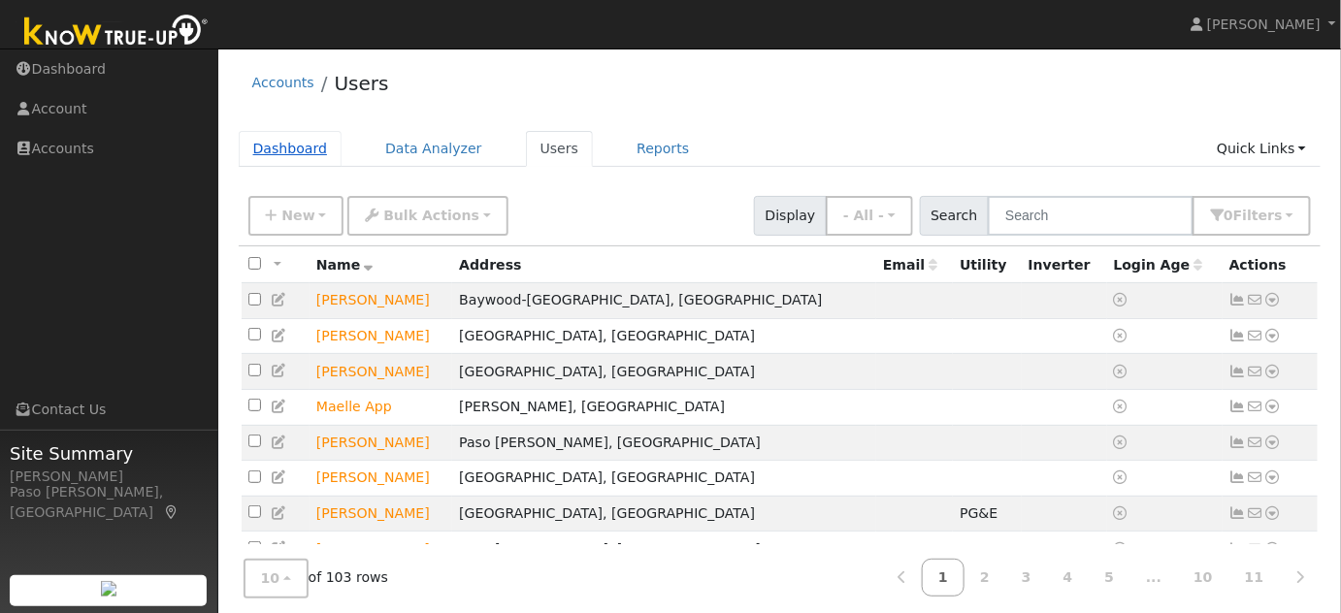
click at [300, 152] on link "Dashboard" at bounding box center [291, 149] width 104 height 36
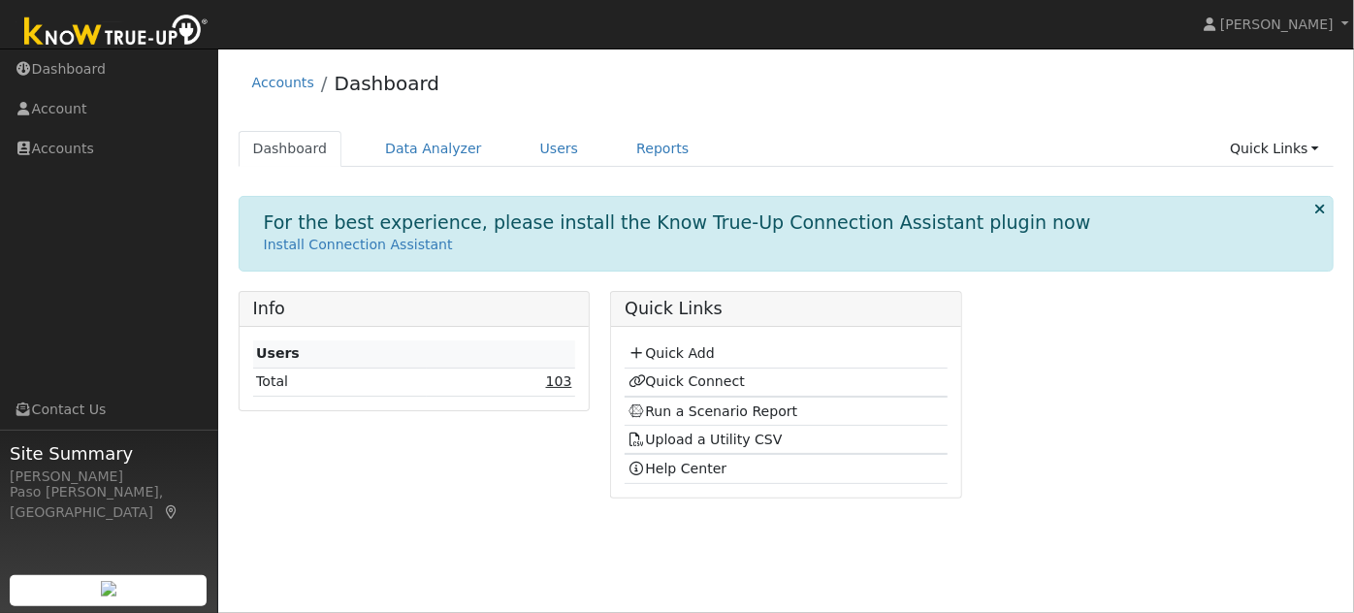
click at [567, 373] on link "103" at bounding box center [559, 381] width 26 height 16
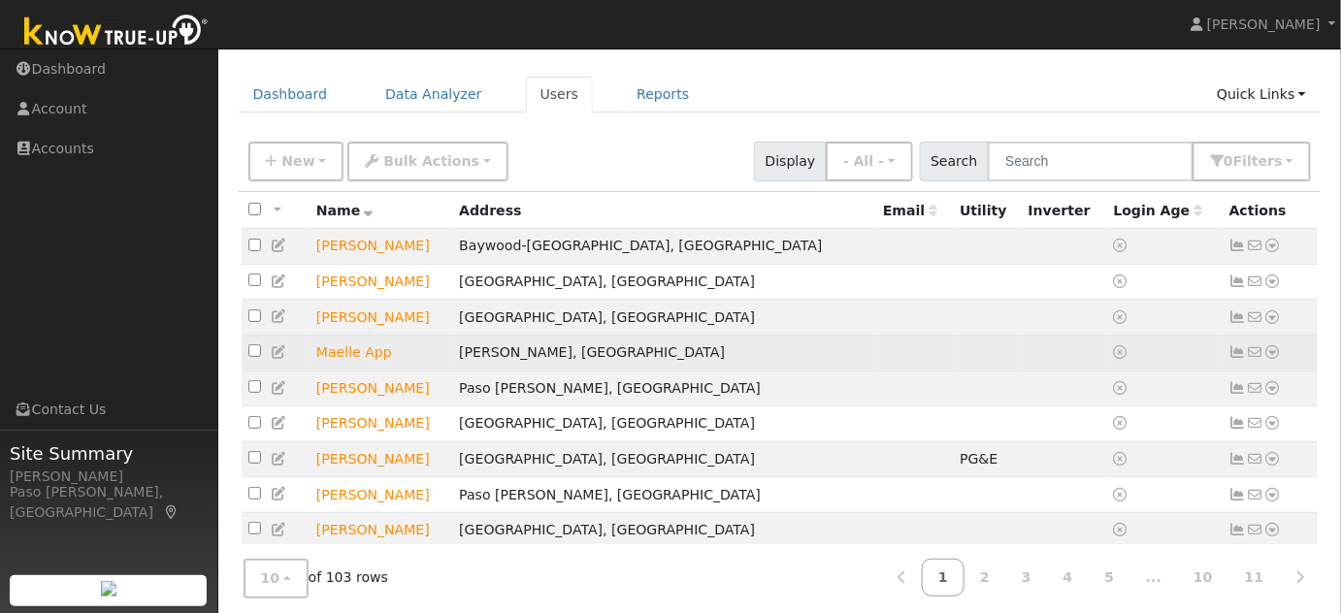
scroll to position [130, 0]
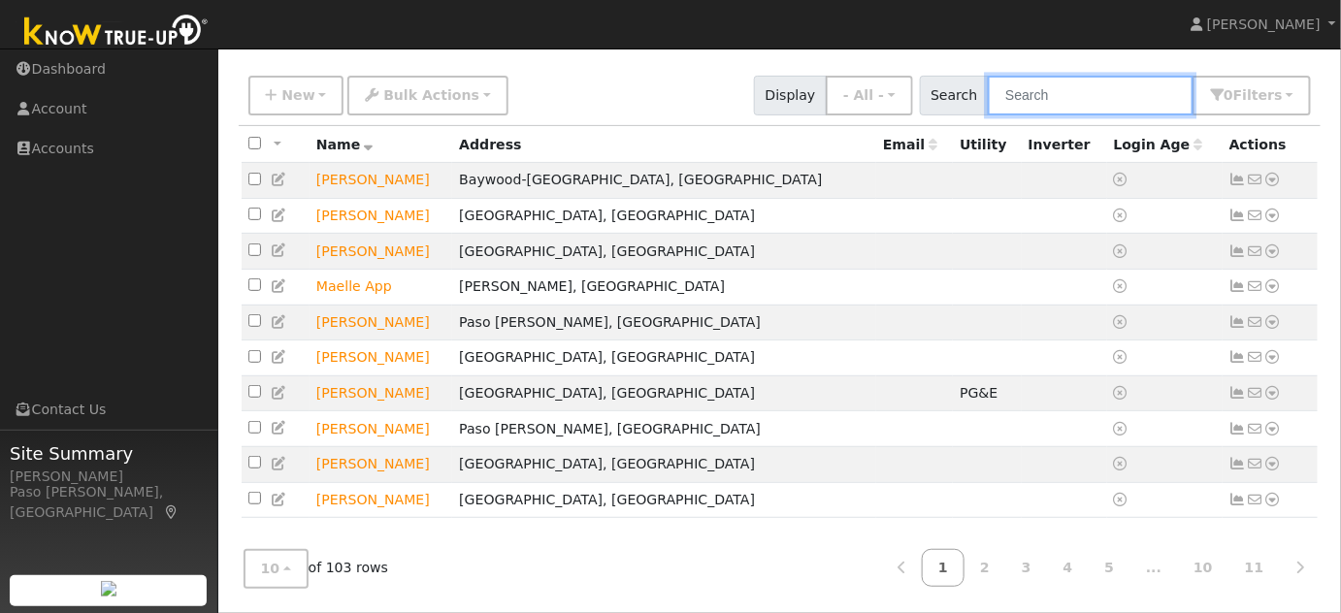
click at [1071, 81] on input "text" at bounding box center [1091, 96] width 206 height 40
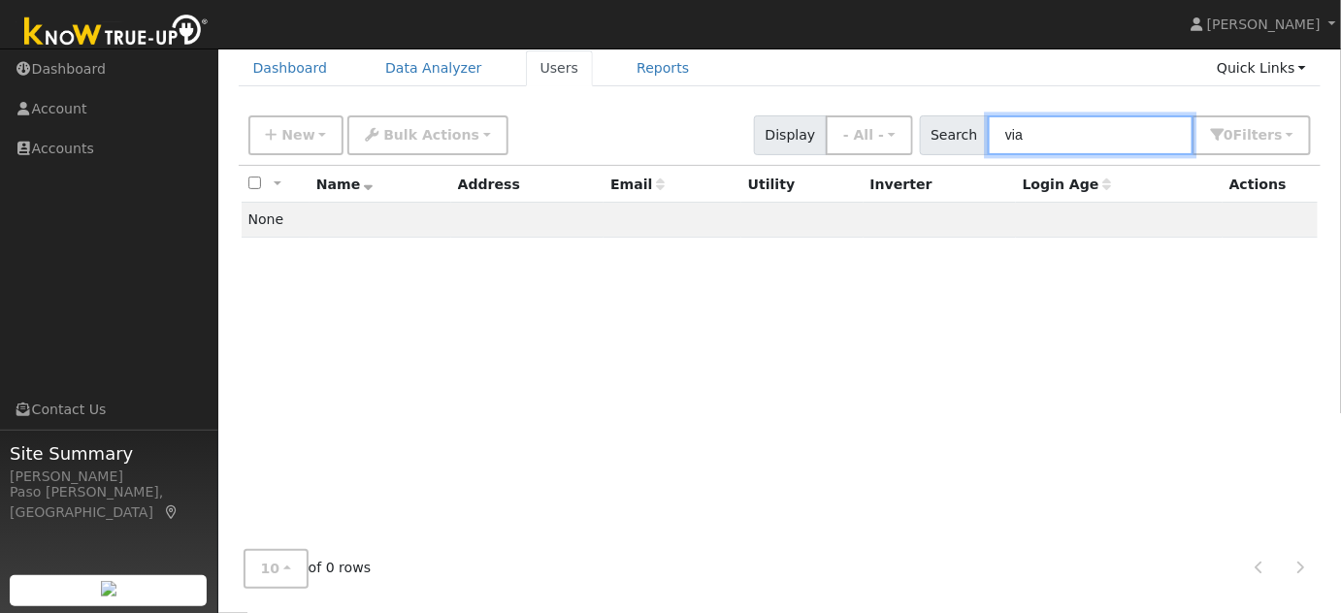
scroll to position [78, 0]
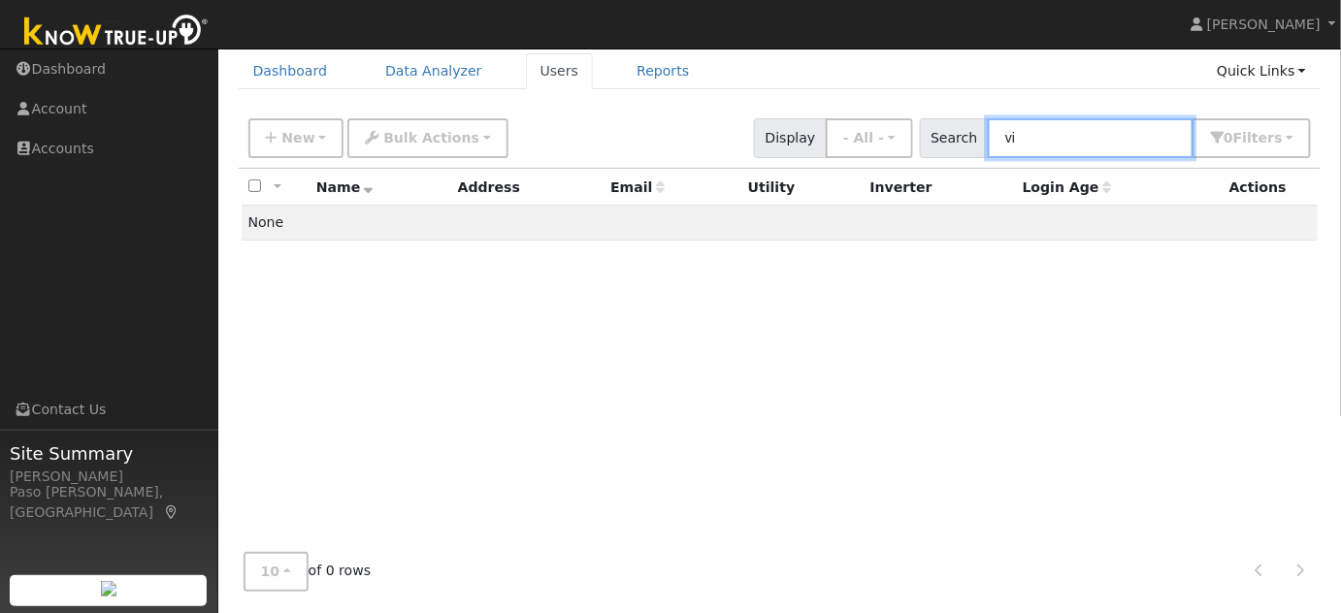
type input "v"
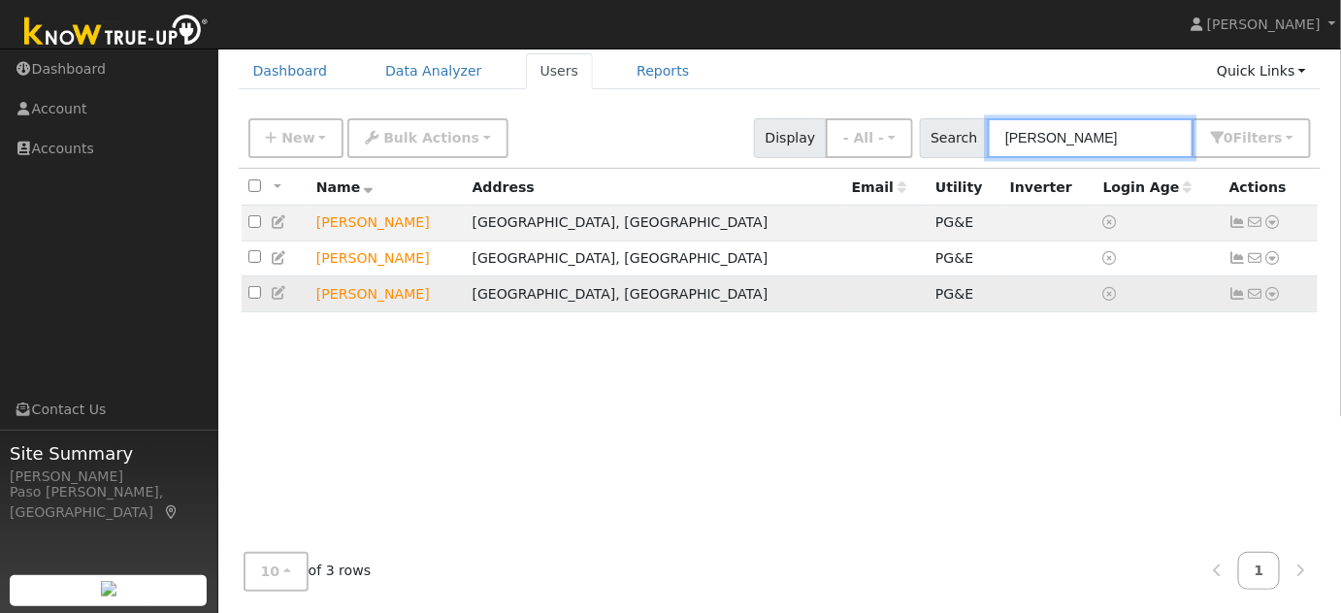
type input "tyron"
click at [1270, 299] on icon at bounding box center [1272, 294] width 17 height 14
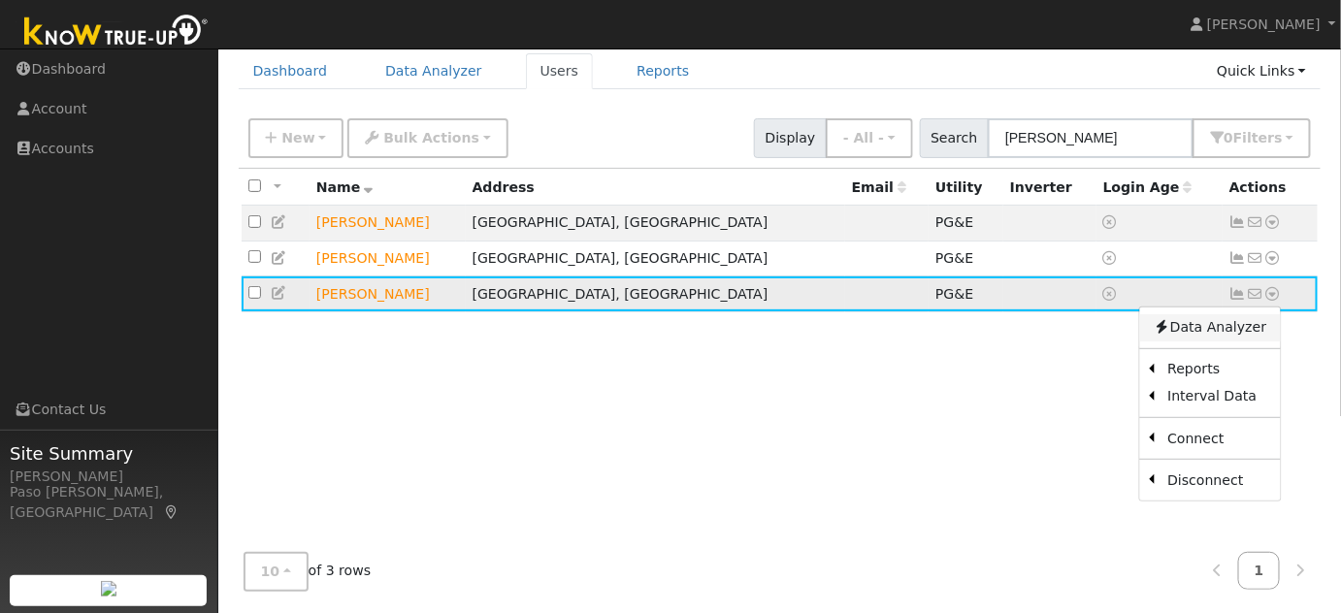
click at [1239, 330] on link "Data Analyzer" at bounding box center [1209, 327] width 141 height 27
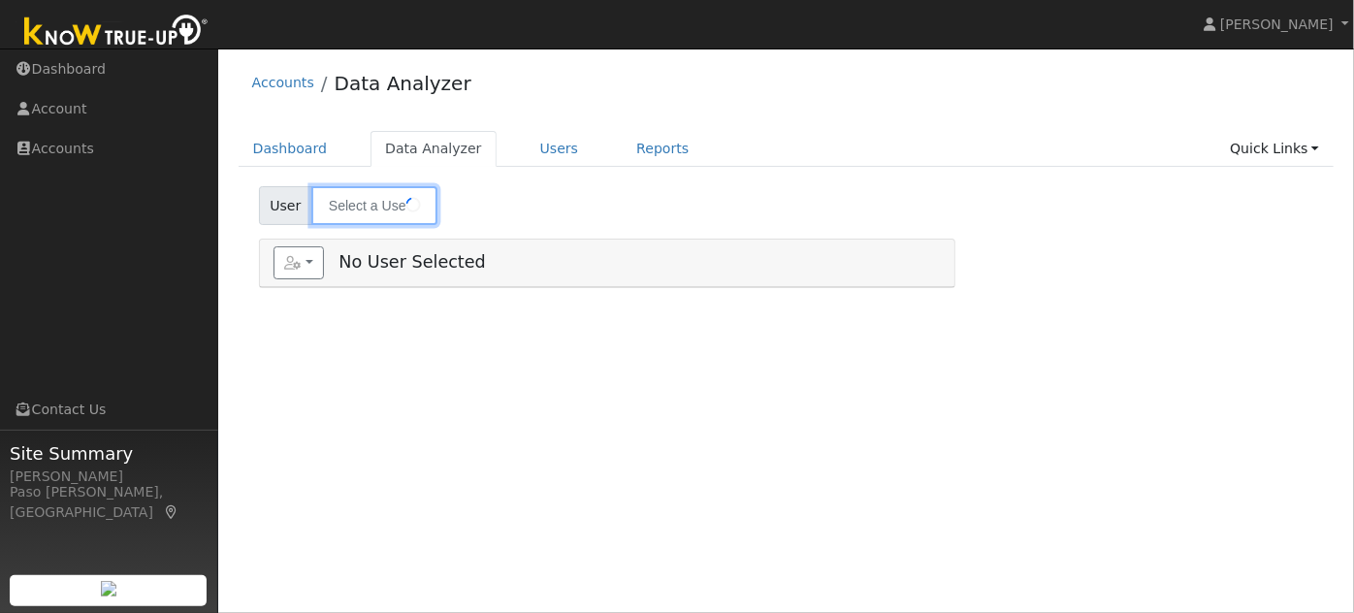
type input "[PERSON_NAME]"
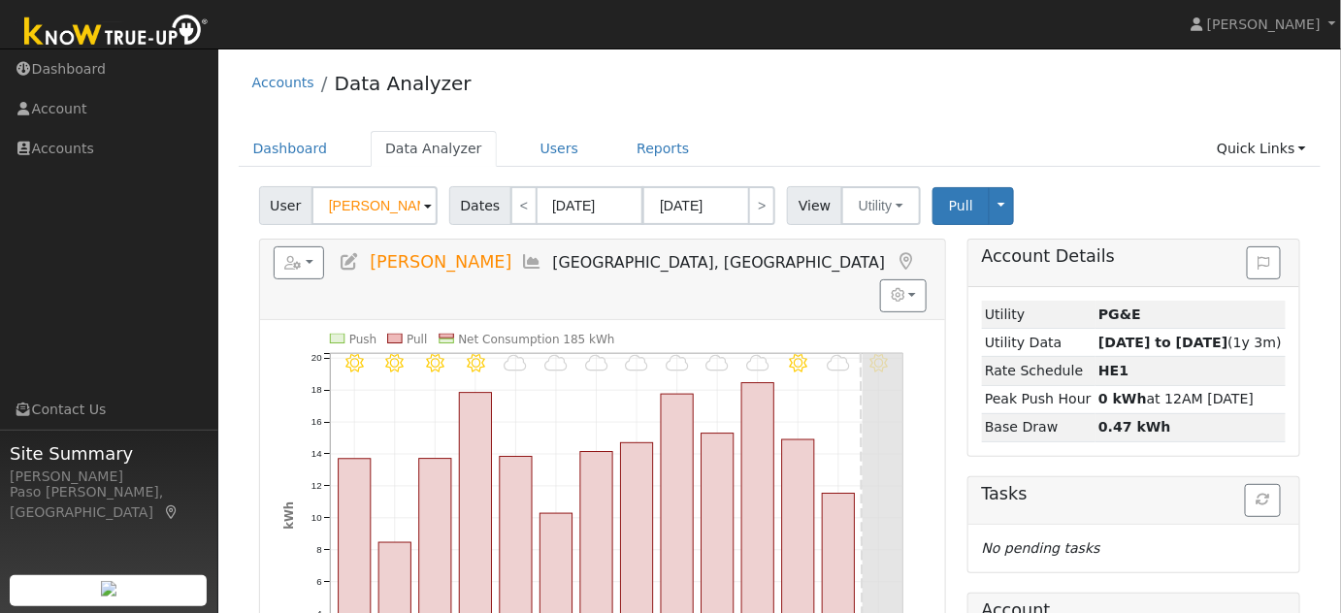
click at [894, 260] on icon at bounding box center [904, 261] width 21 height 17
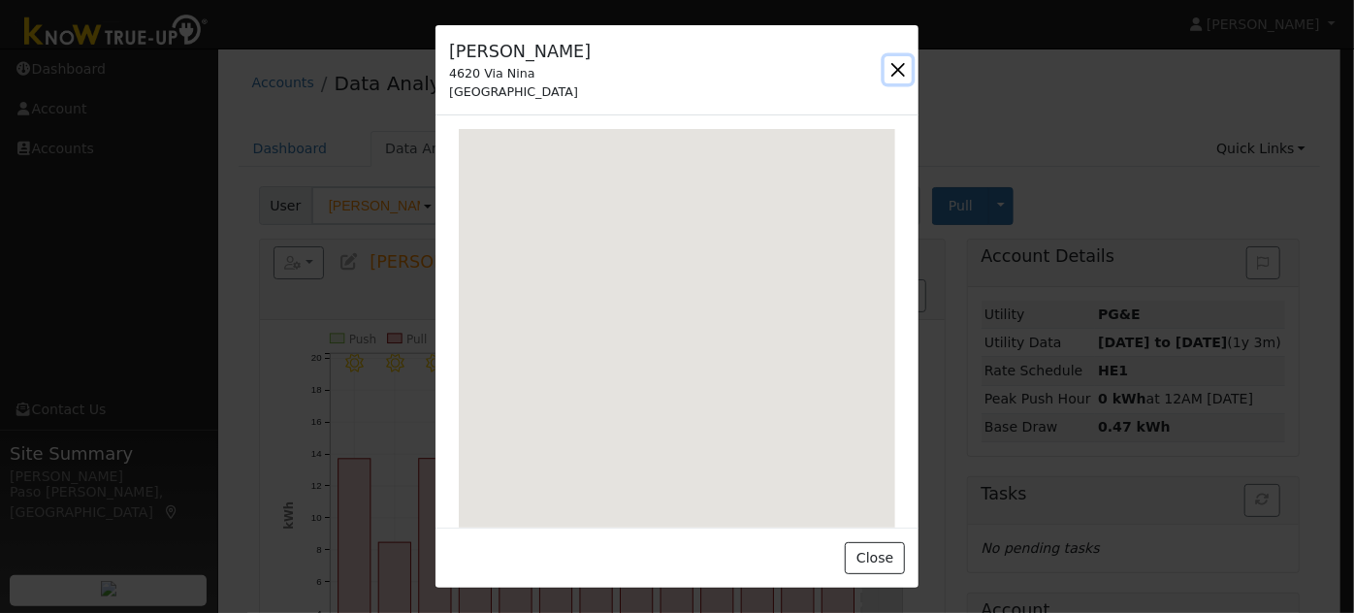
click at [903, 65] on button "button" at bounding box center [898, 69] width 27 height 27
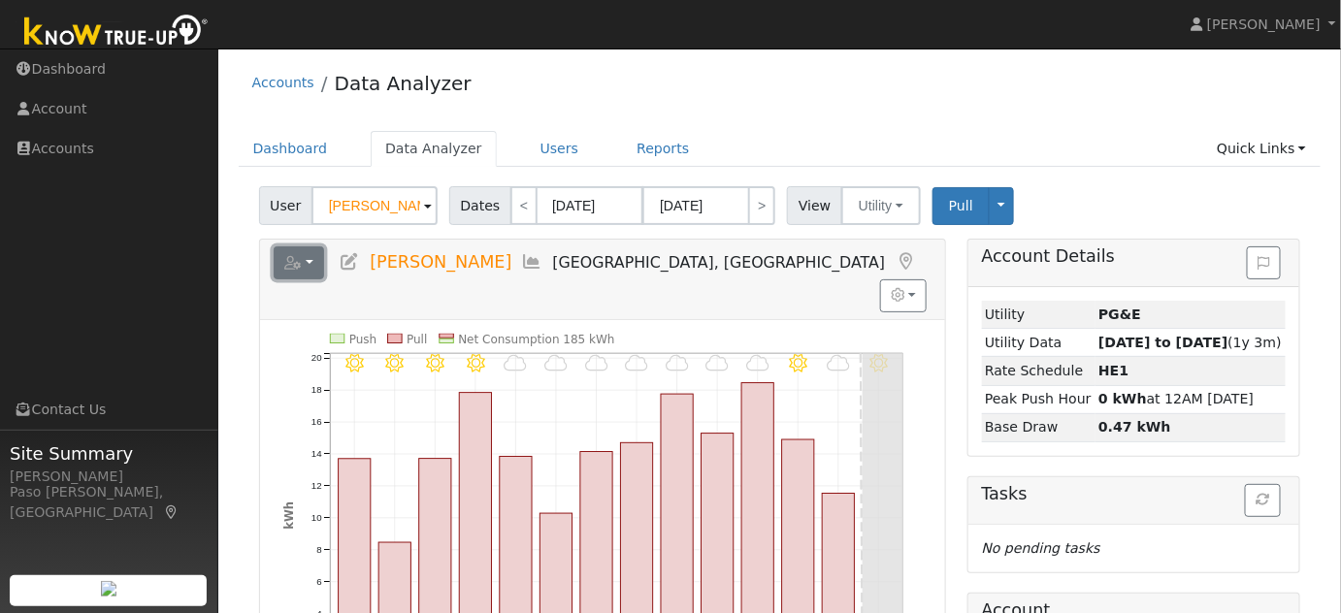
click at [315, 268] on button "button" at bounding box center [299, 262] width 51 height 33
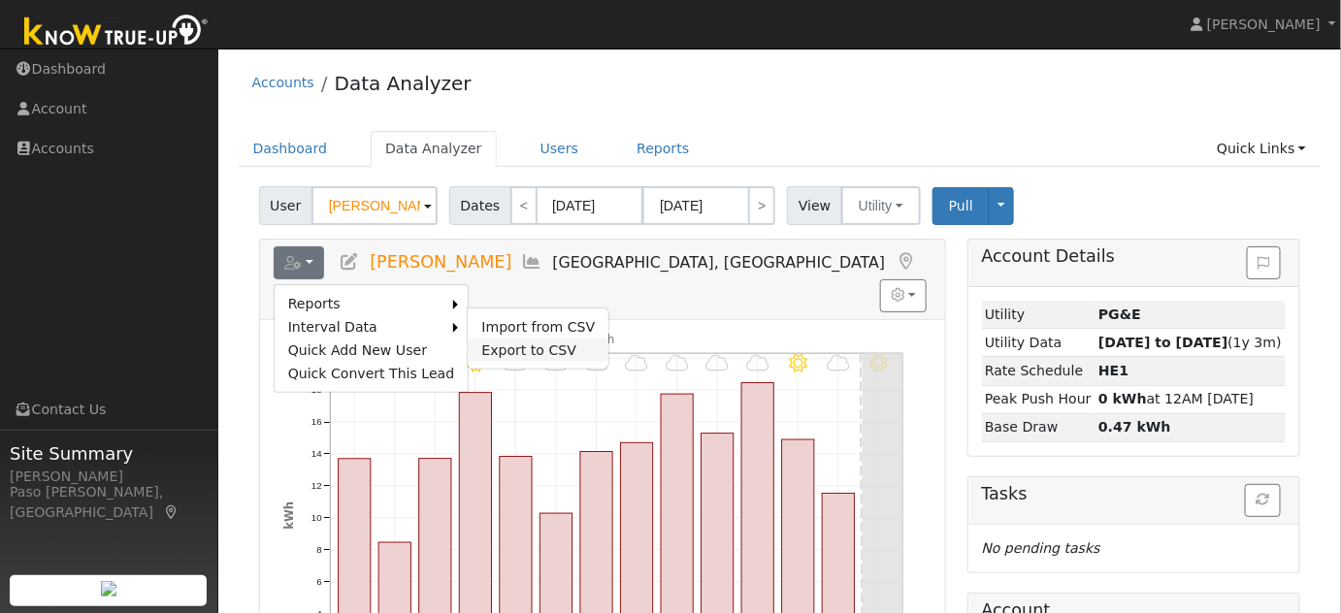
click at [490, 343] on link "Export to CSV" at bounding box center [538, 350] width 141 height 23
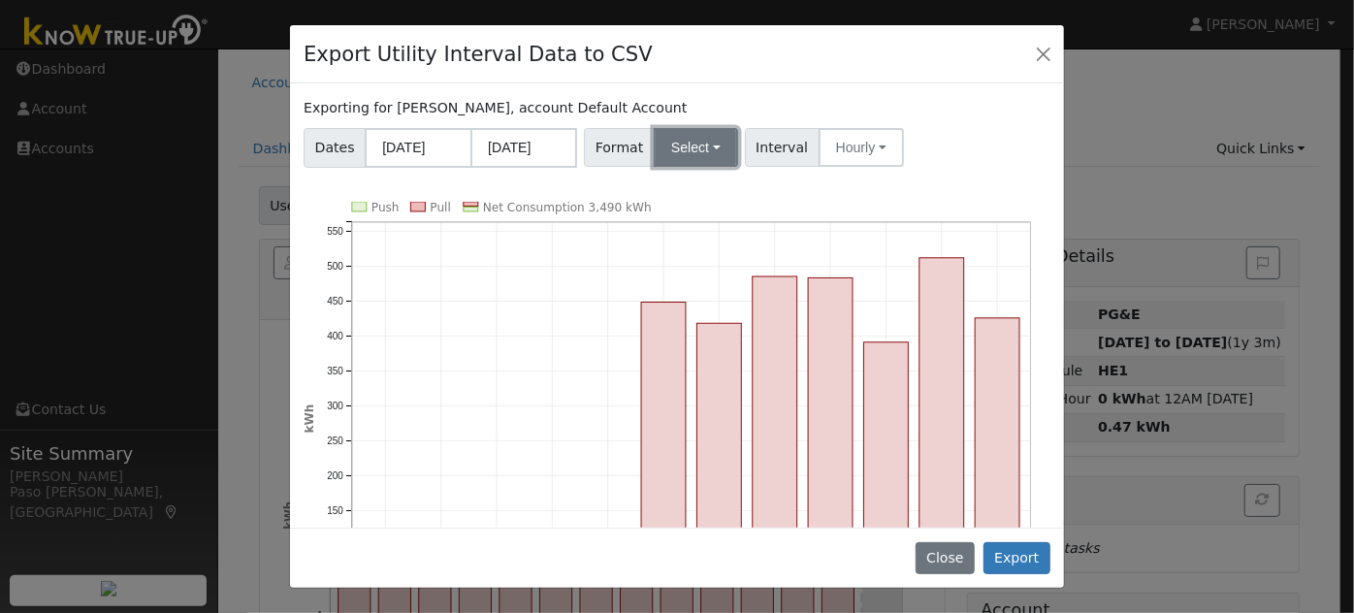
click at [703, 149] on button "Select" at bounding box center [696, 147] width 84 height 39
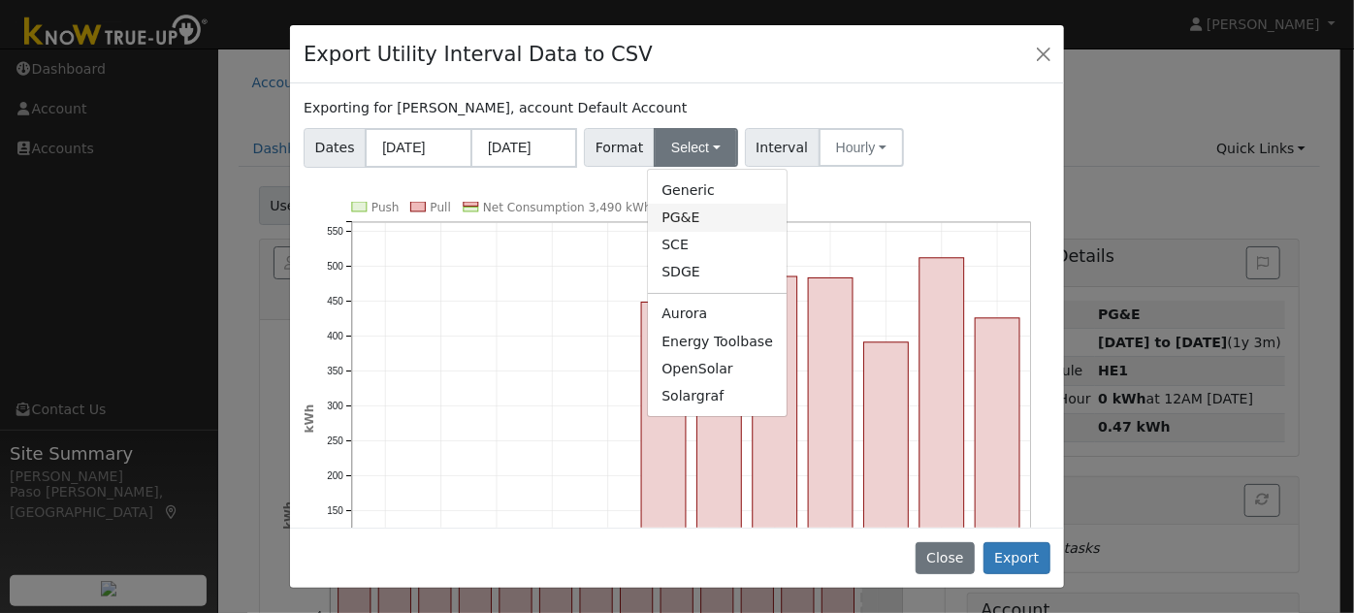
click at [701, 223] on link "PG&E" at bounding box center [717, 217] width 139 height 27
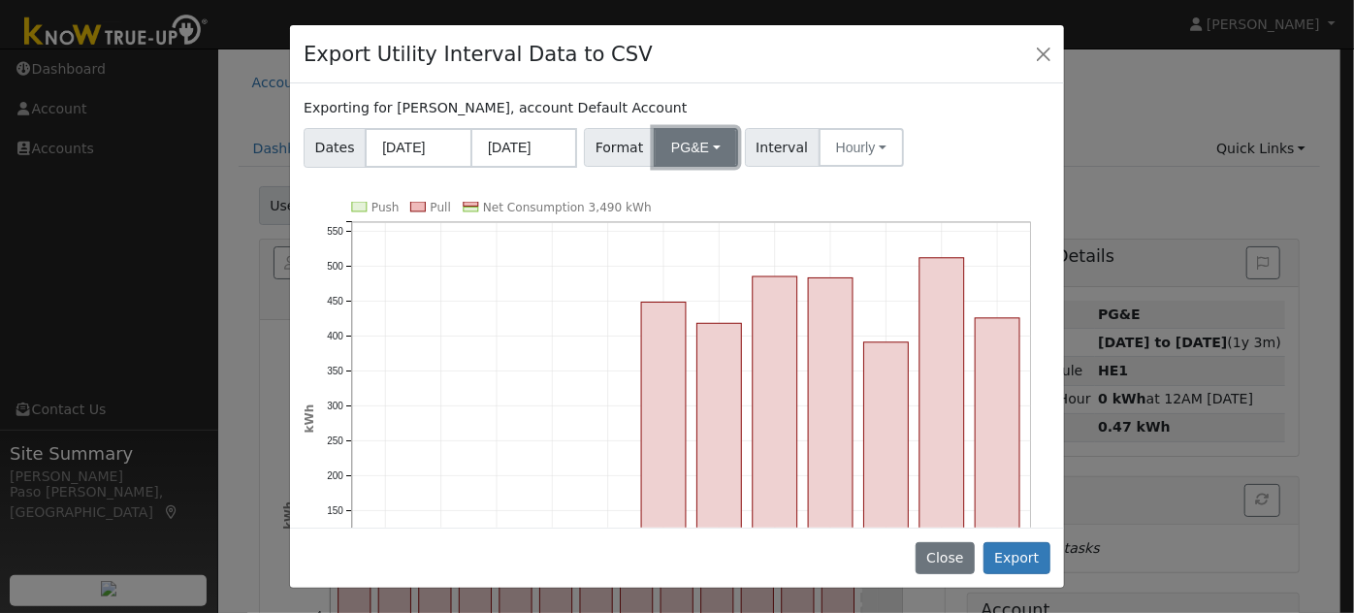
click at [693, 150] on button "PG&E" at bounding box center [696, 147] width 84 height 39
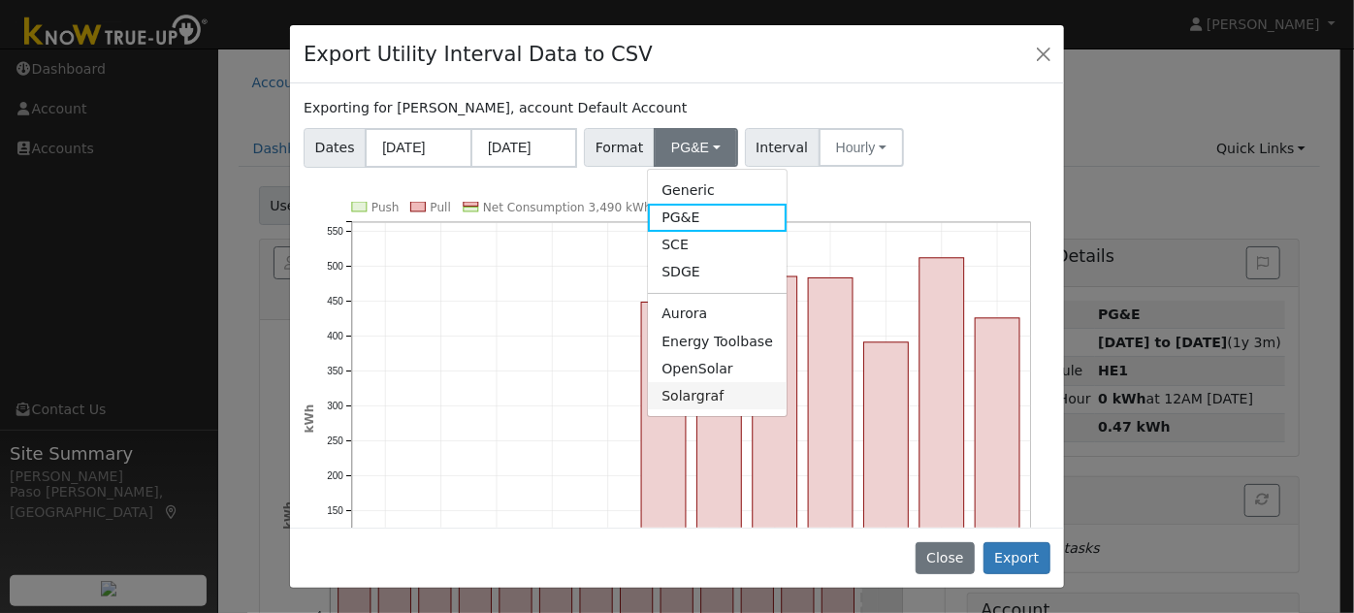
click at [706, 405] on link "Solargraf" at bounding box center [717, 395] width 139 height 27
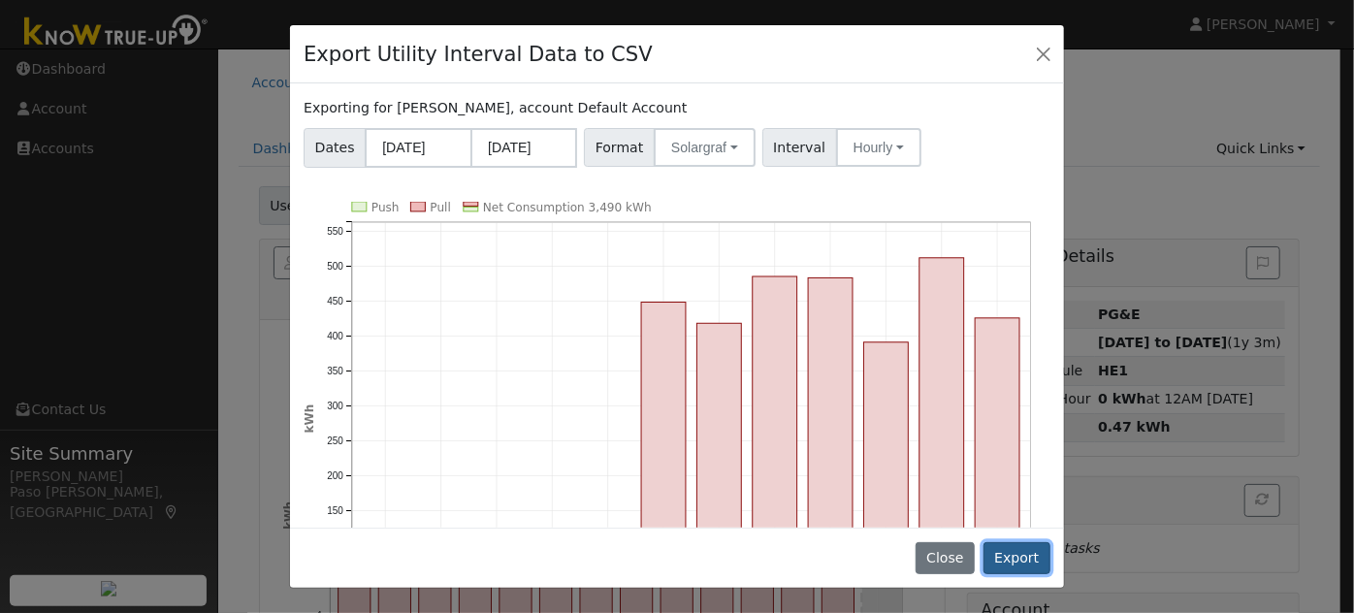
click at [1029, 563] on button "Export" at bounding box center [1017, 558] width 67 height 33
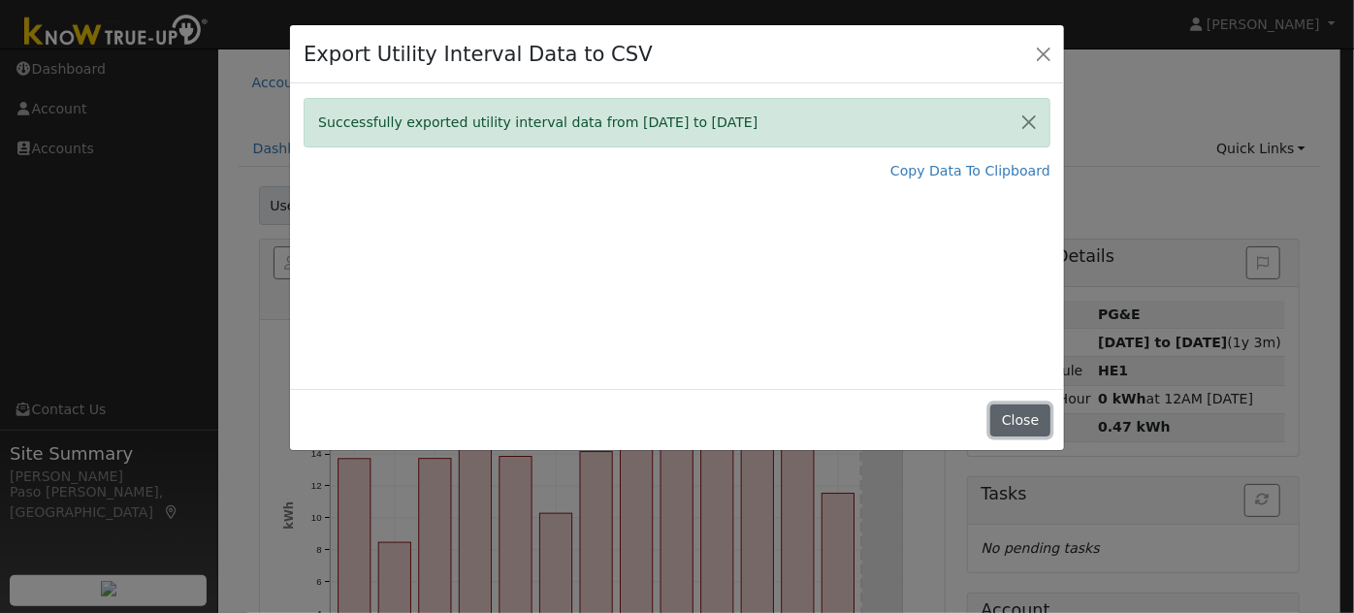
click at [1042, 426] on button "Close" at bounding box center [1019, 421] width 59 height 33
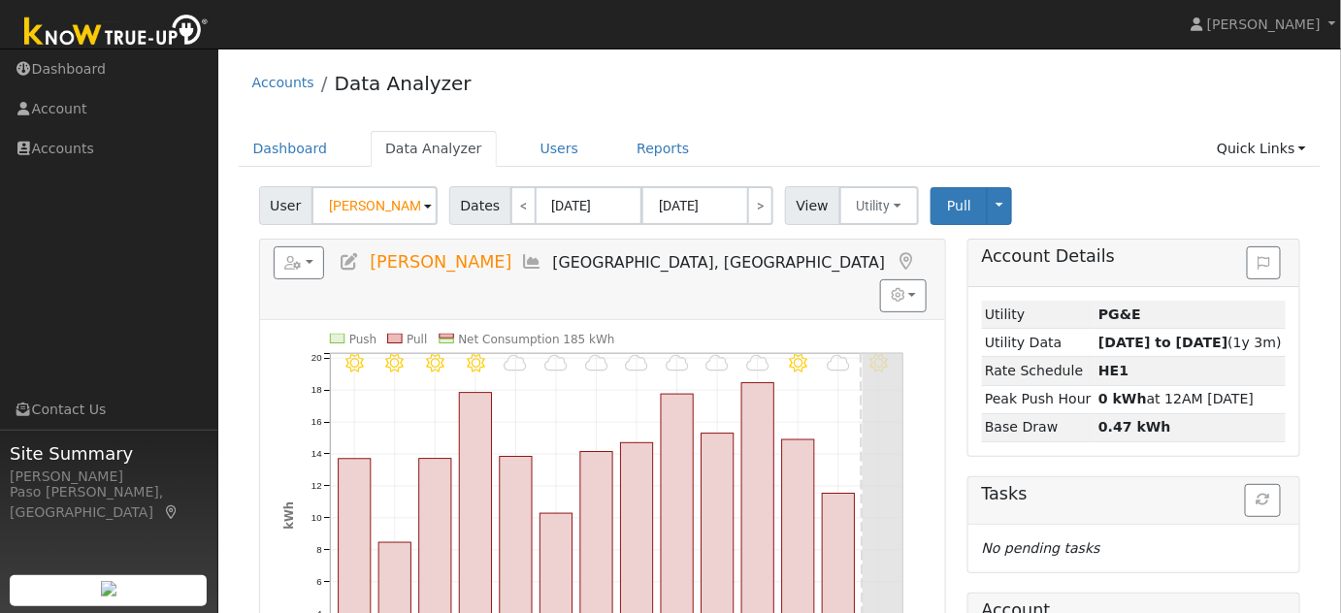
click at [894, 262] on icon at bounding box center [904, 261] width 21 height 17
